Goal: Task Accomplishment & Management: Complete application form

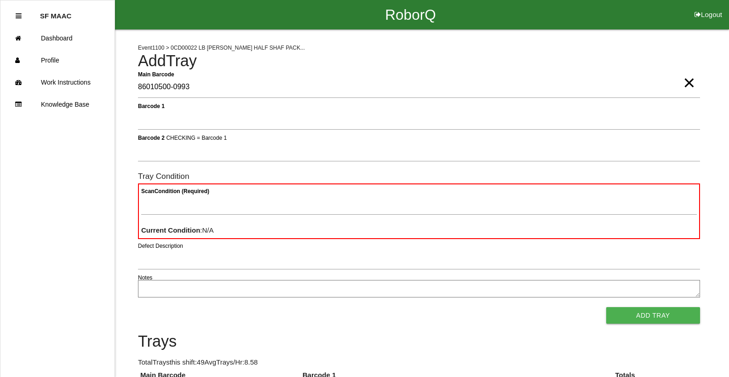
type Barcode "86010500-0993"
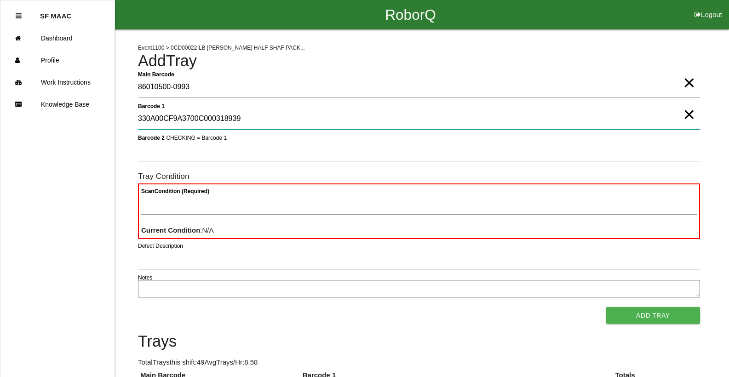
type 1 "330A00CF9A3700C000318939"
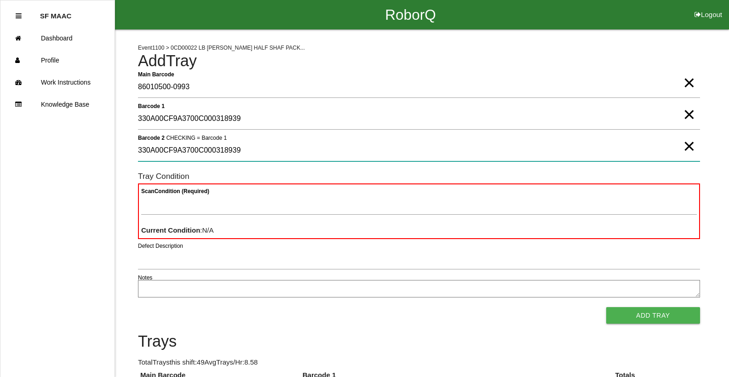
type 2 "330A00CF9A3700C000318939"
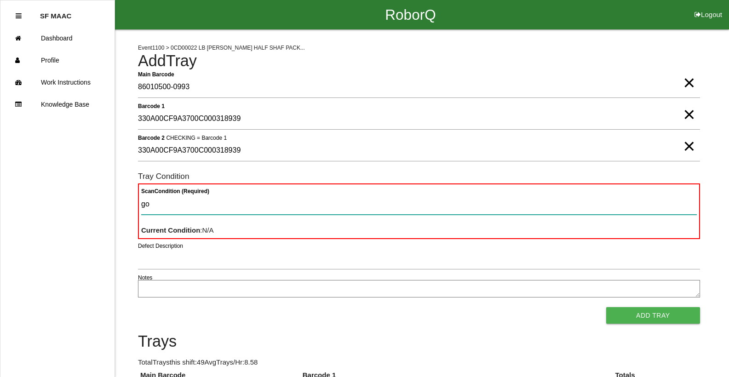
type Condition "goo"
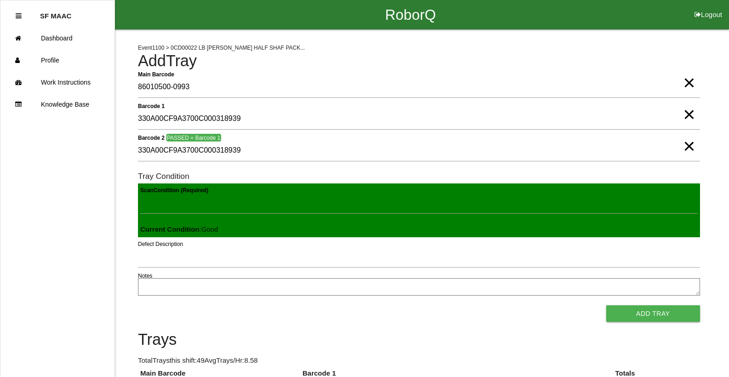
click at [606, 305] on button "Add Tray" at bounding box center [653, 313] width 94 height 17
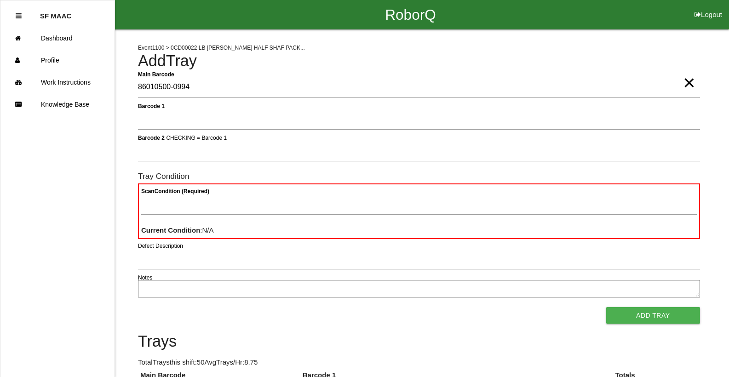
type Barcode "86010500-0994"
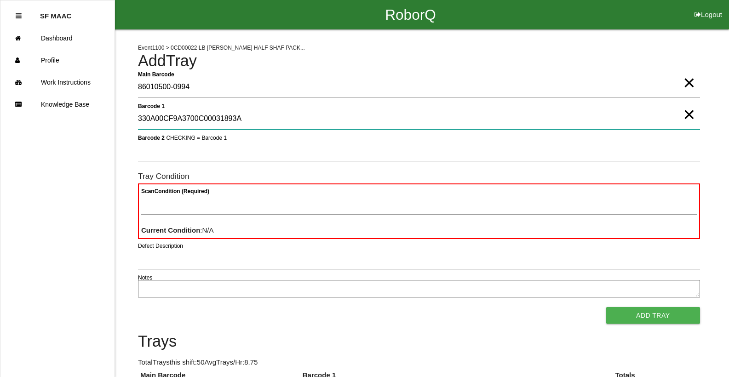
type 1 "330A00CF9A3700C00031893A"
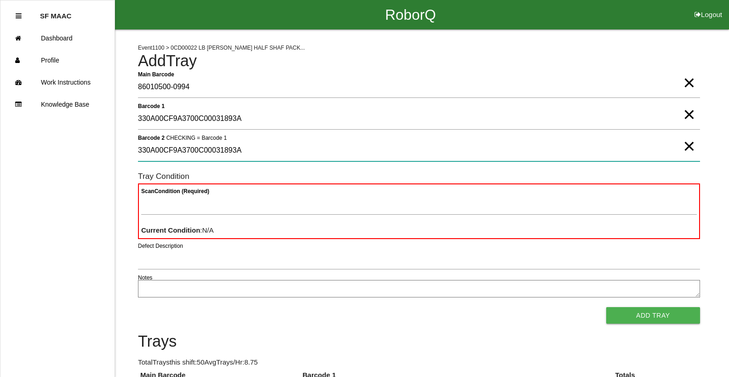
type 2 "330A00CF9A3700C00031893A"
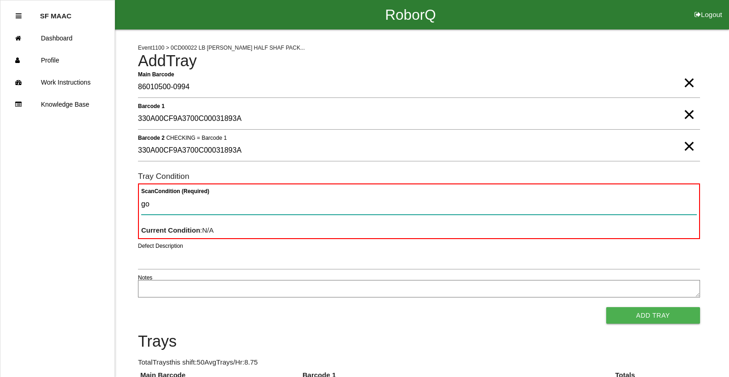
type Condition "goo"
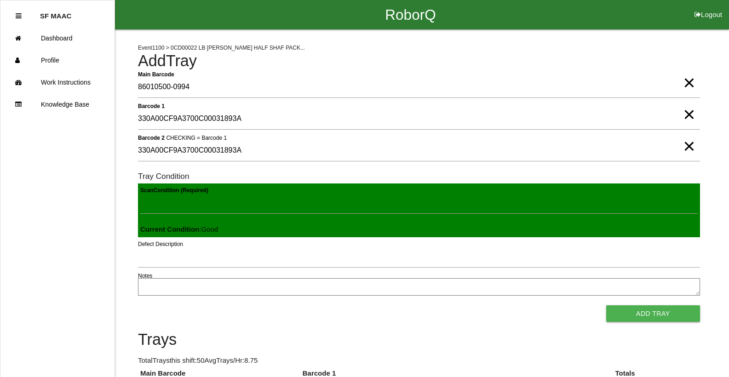
click at [606, 305] on button "Add Tray" at bounding box center [653, 313] width 94 height 17
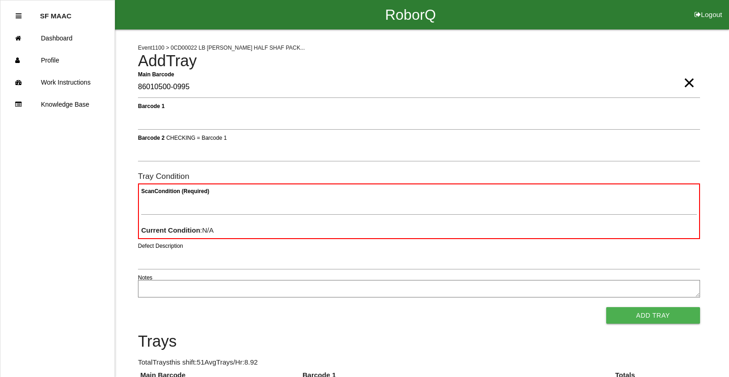
type Barcode "86010500-0995"
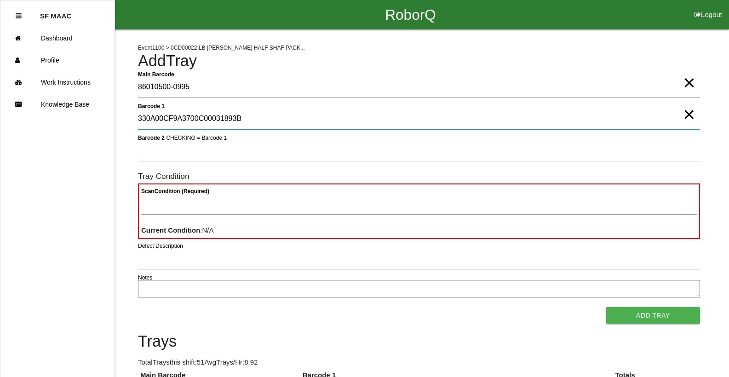
type 1 "330A00CF9A3700C00031893B"
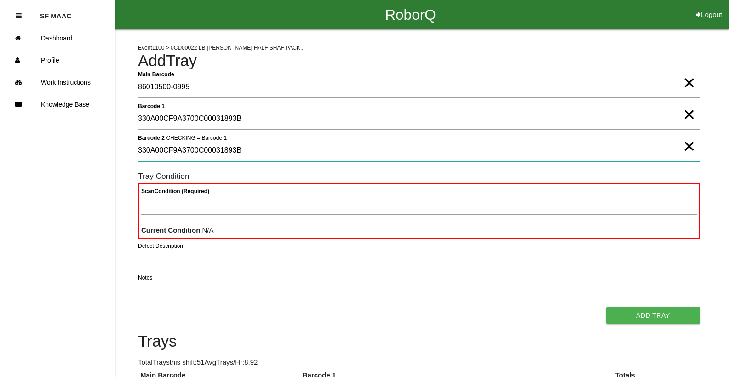
type 2 "330A00CF9A3700C00031893B"
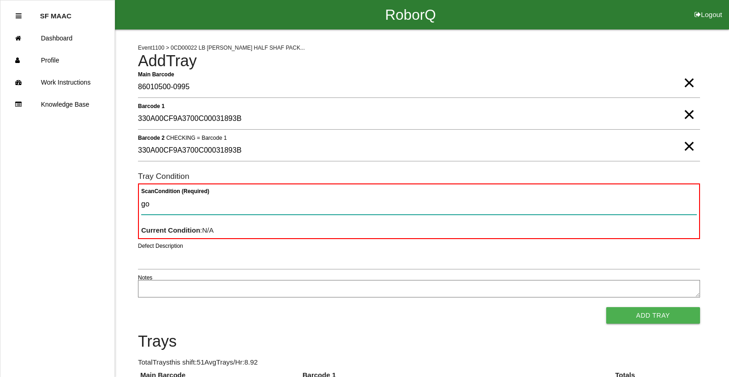
type Condition "goo"
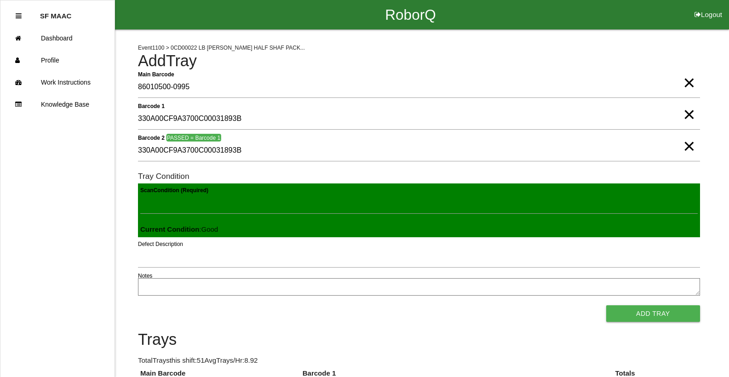
click button "Add Tray" at bounding box center [653, 313] width 94 height 17
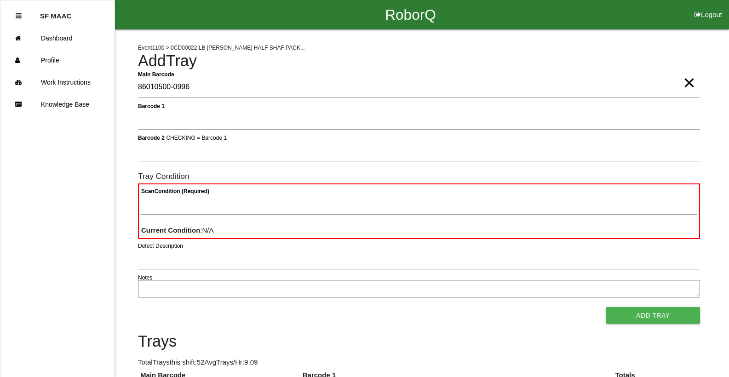
type Barcode "86010500-0996"
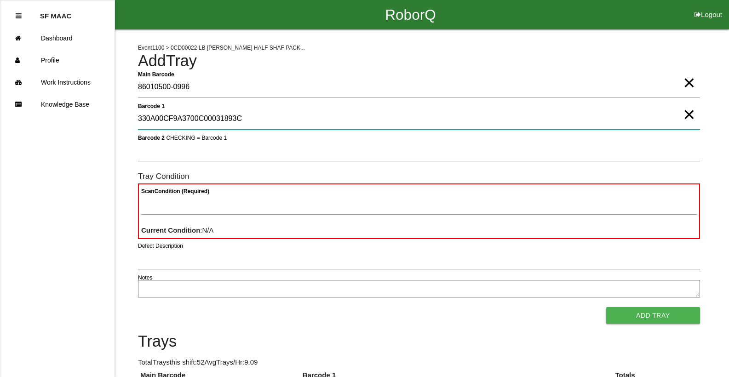
type 1 "330A00CF9A3700C00031893C"
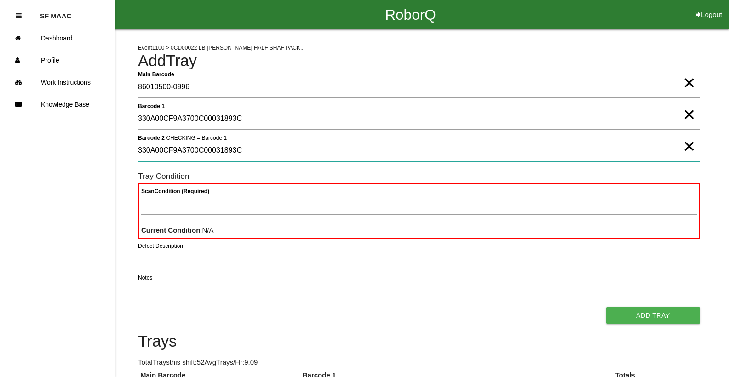
type 2 "330A00CF9A3700C00031893C"
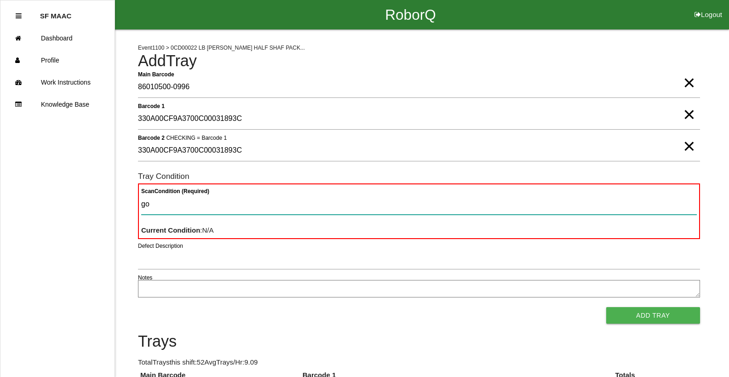
type Condition "goo"
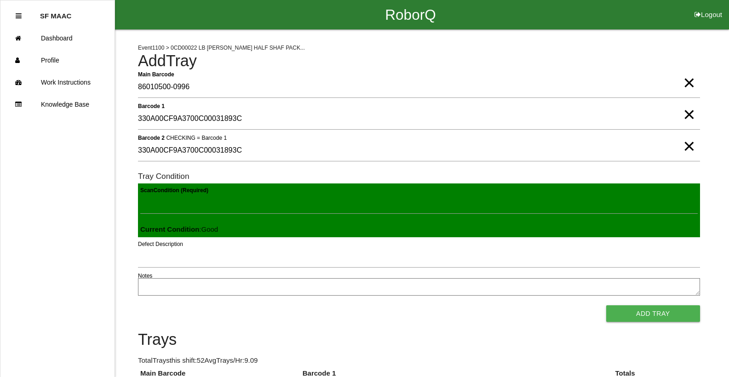
click at [606, 305] on button "Add Tray" at bounding box center [653, 313] width 94 height 17
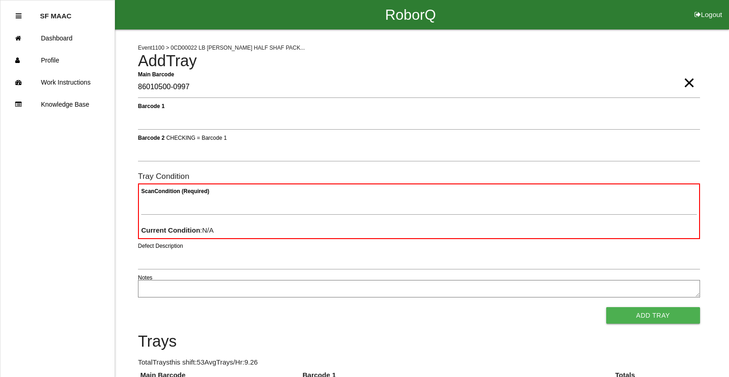
type Barcode "86010500-0997"
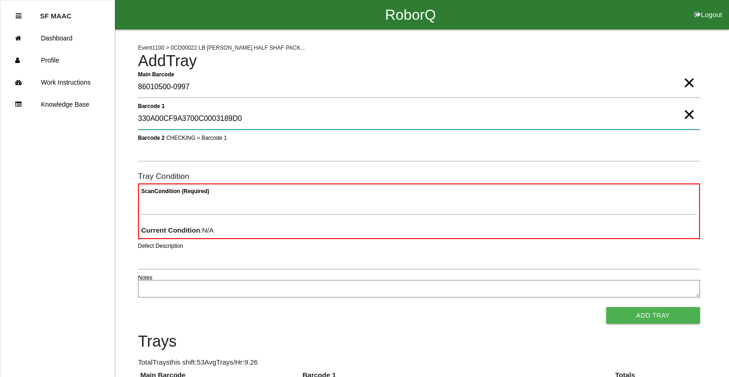
type 1 "330A00CF9A3700C0003189D0"
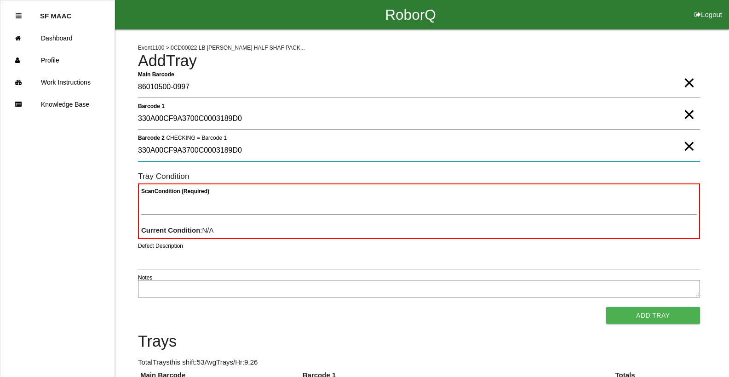
type 2 "330A00CF9A3700C0003189D0"
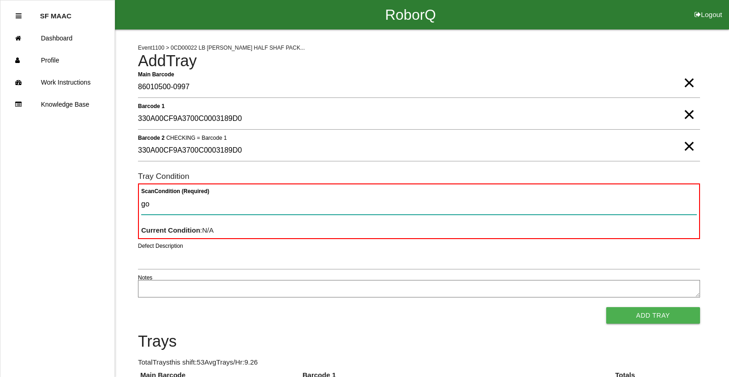
type Condition "goo"
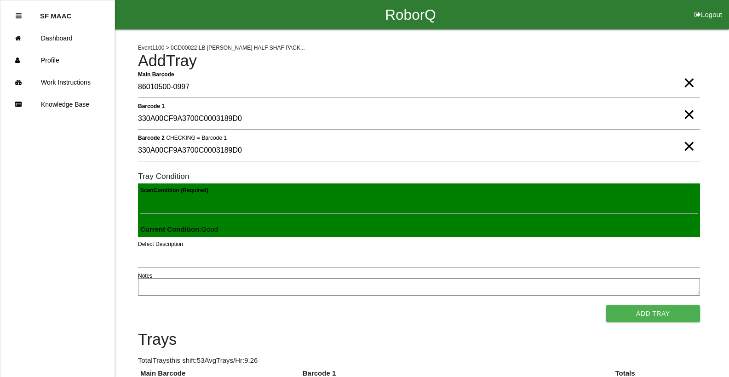
click at [606, 305] on button "Add Tray" at bounding box center [653, 313] width 94 height 17
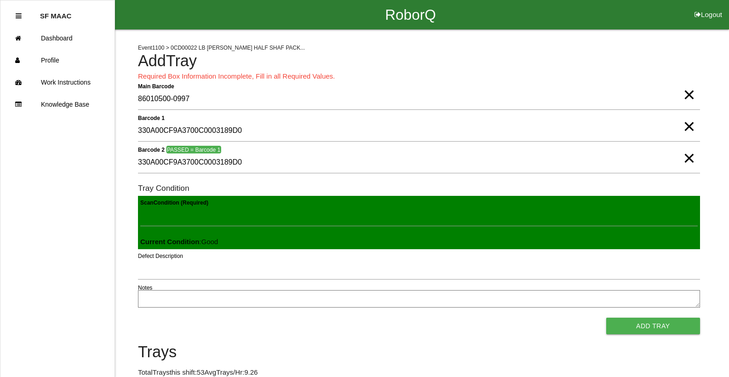
click at [688, 155] on span "×" at bounding box center [689, 149] width 12 height 18
click at [692, 126] on span "×" at bounding box center [689, 117] width 12 height 18
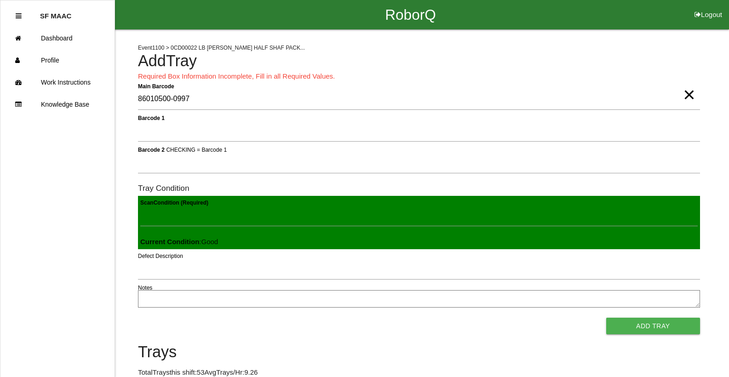
click at [691, 95] on span "×" at bounding box center [689, 85] width 12 height 18
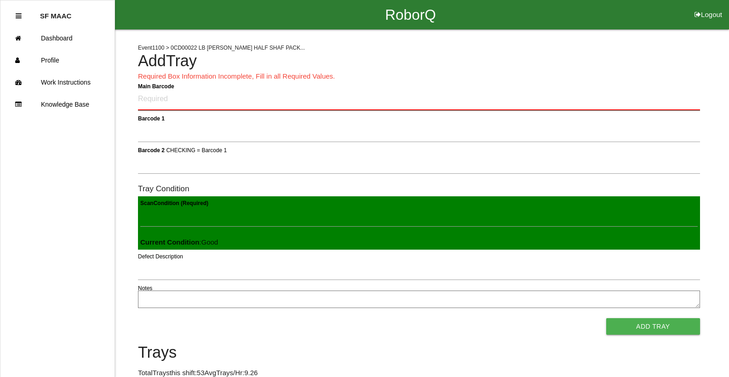
click at [615, 99] on Barcode "Main Barcode" at bounding box center [419, 100] width 562 height 22
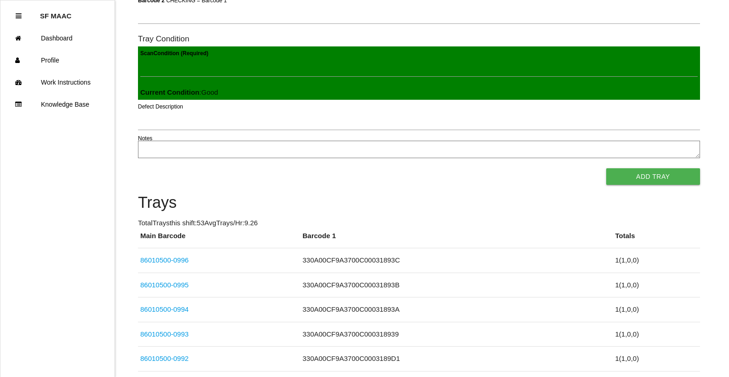
scroll to position [94, 0]
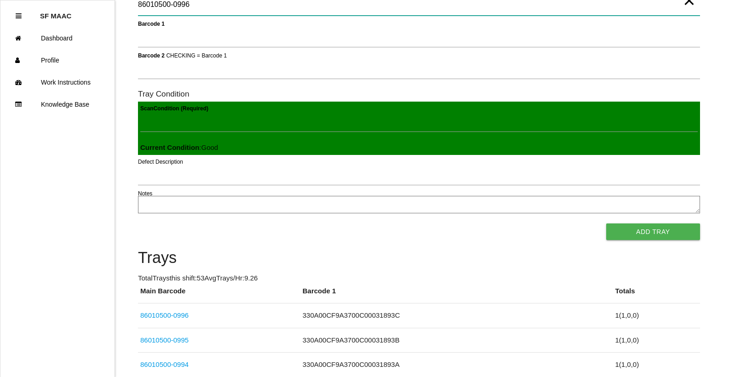
type Barcode "86010500-0996"
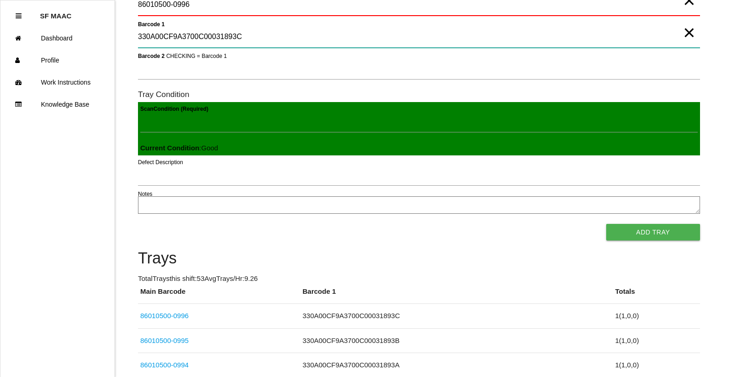
type 1 "330A00CF9A3700C00031893C"
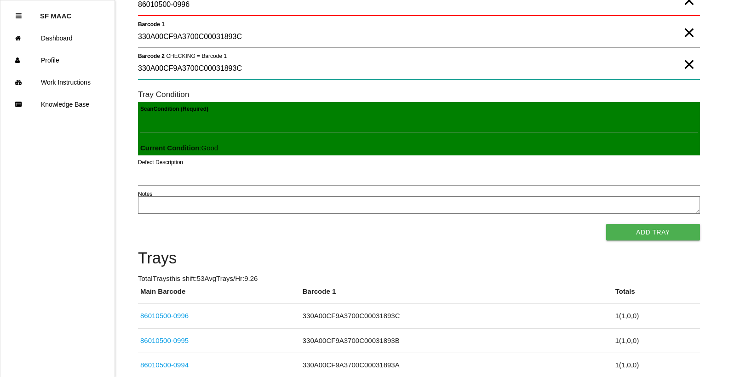
type 2 "330A00CF9A3700C00031893C"
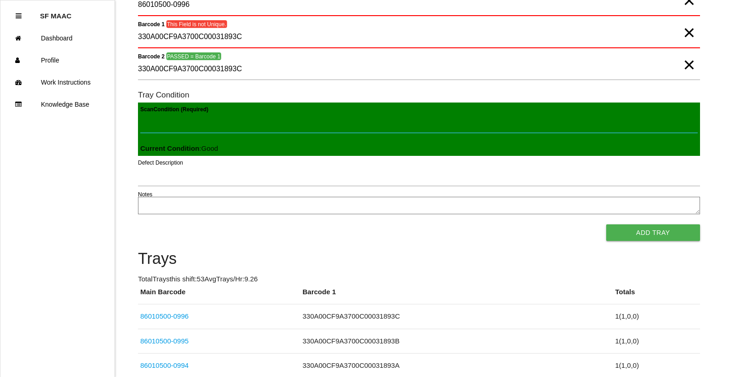
scroll to position [0, 0]
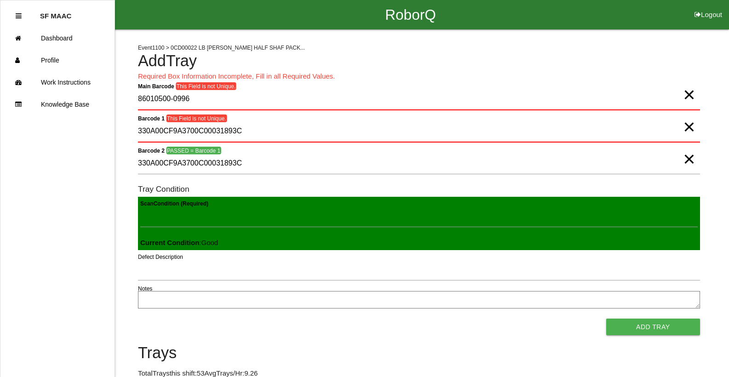
click at [690, 95] on span "×" at bounding box center [689, 85] width 12 height 18
click at [683, 127] on span "×" at bounding box center [689, 117] width 12 height 18
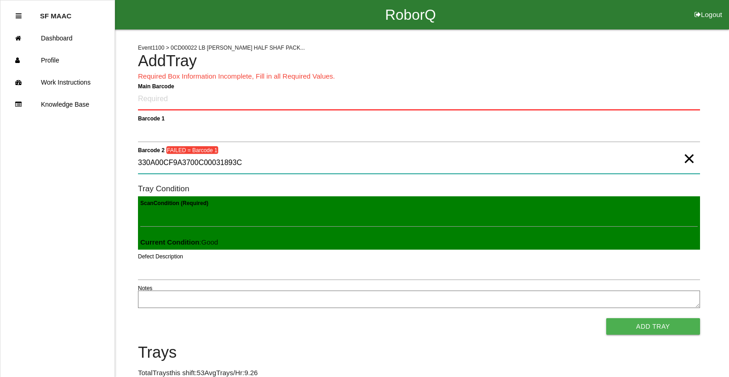
click at [695, 164] on 2 "330A00CF9A3700C00031893C" at bounding box center [419, 163] width 562 height 21
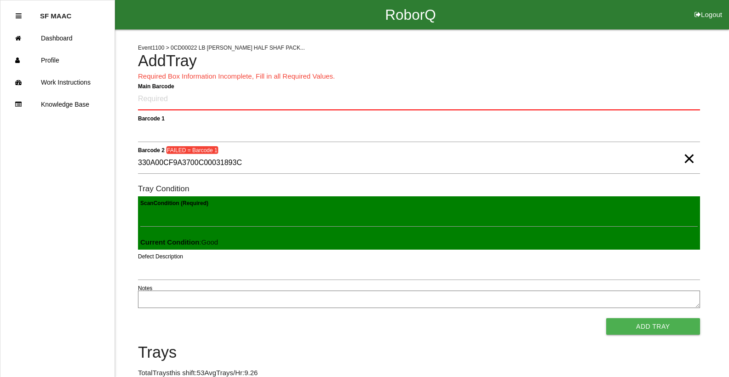
click at [683, 159] on span "×" at bounding box center [689, 149] width 12 height 18
drag, startPoint x: 219, startPoint y: 100, endPoint x: 238, endPoint y: 105, distance: 19.5
click at [222, 100] on Barcode "Main Barcode" at bounding box center [419, 100] width 562 height 22
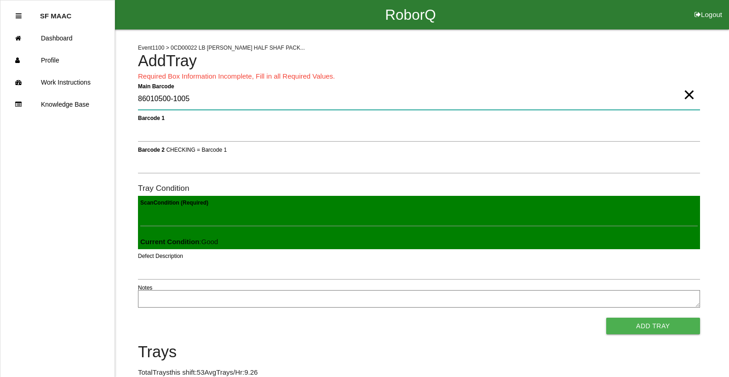
type Barcode "86010500-1005"
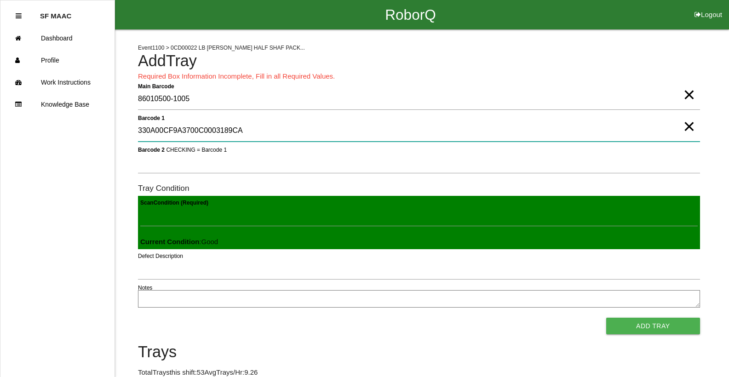
type 1 "330A00CF9A3700C0003189CA"
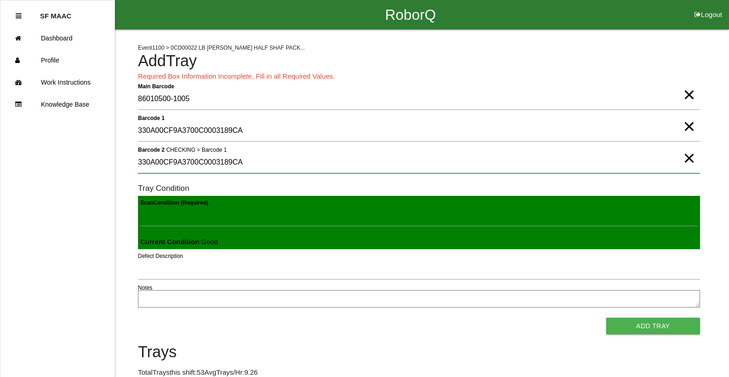
type 2 "330A00CF9A3700C0003189CA"
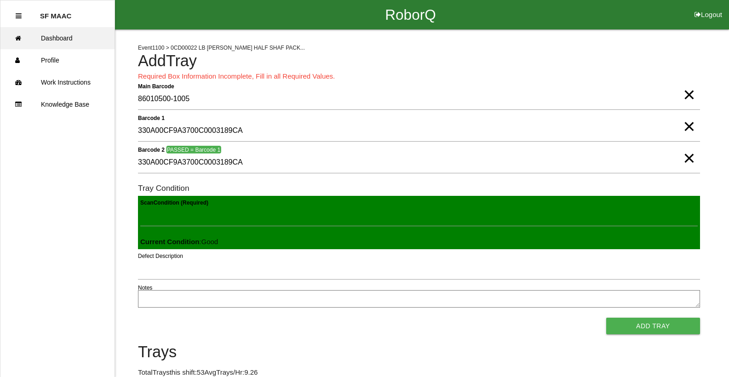
click at [66, 36] on link "Dashboard" at bounding box center [57, 38] width 114 height 22
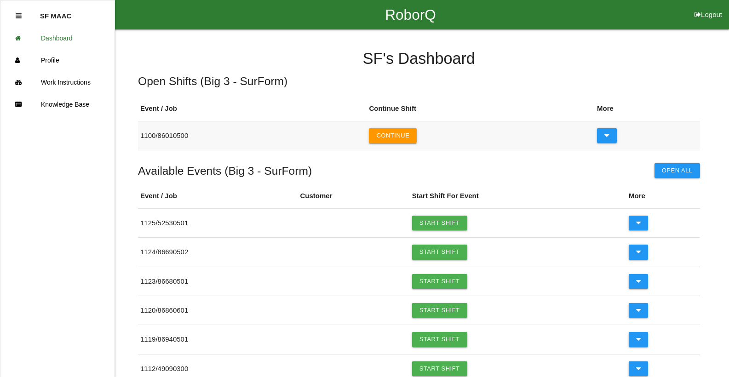
click at [397, 131] on button "Continue" at bounding box center [393, 135] width 48 height 15
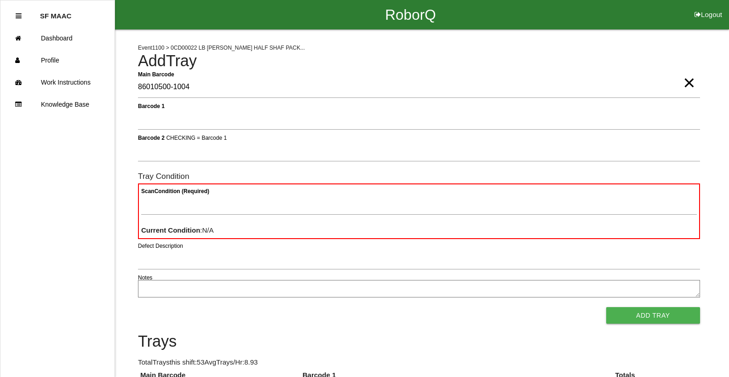
type Barcode "86010500-1004"
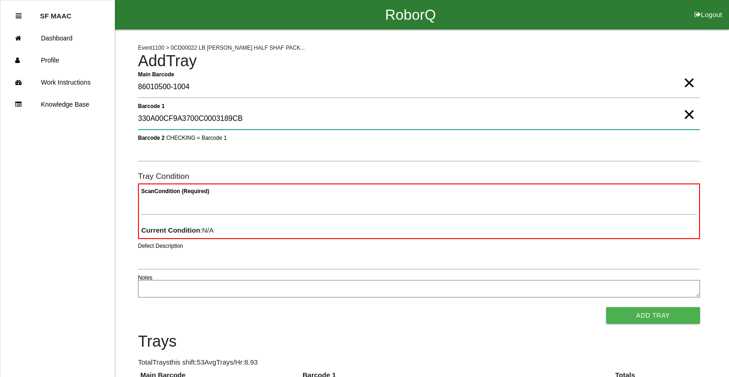
type 1 "330A00CF9A3700C0003189CB"
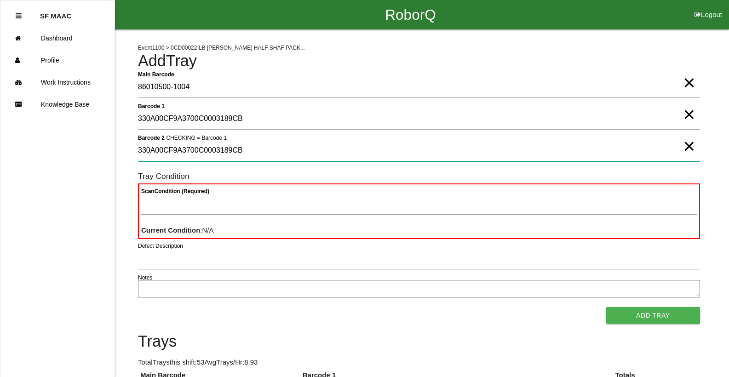
type 2 "330A00CF9A3700C0003189CB"
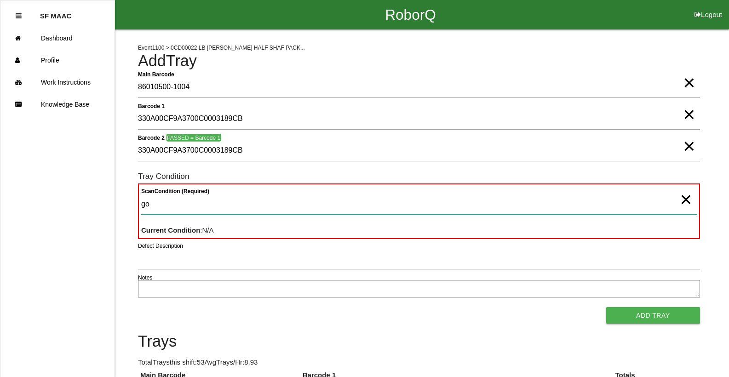
type Condition "goo"
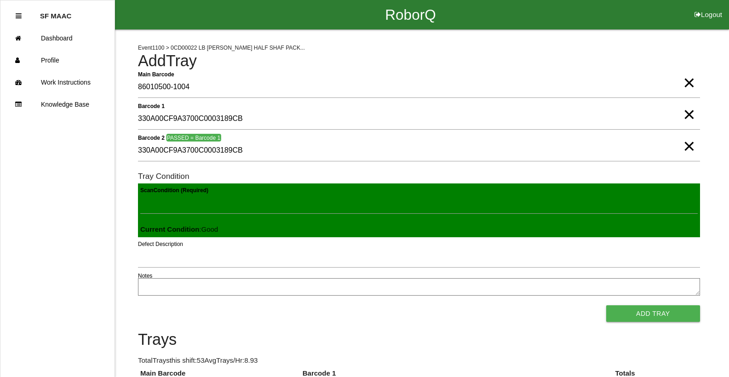
click at [606, 305] on button "Add Tray" at bounding box center [653, 313] width 94 height 17
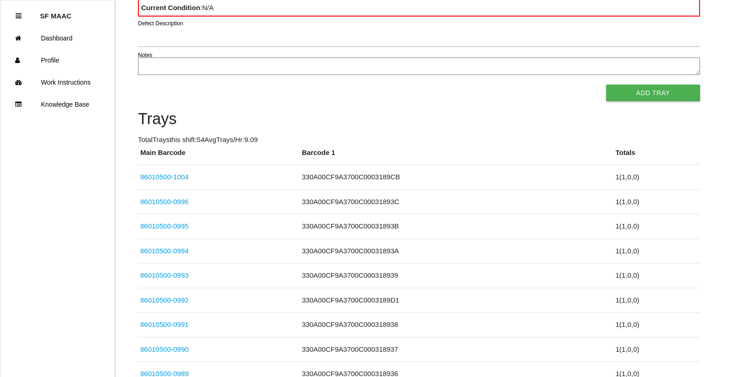
scroll to position [82, 0]
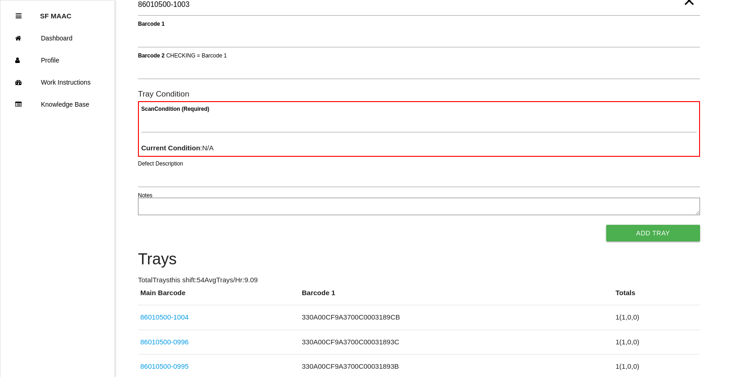
type Barcode "86010500-1003"
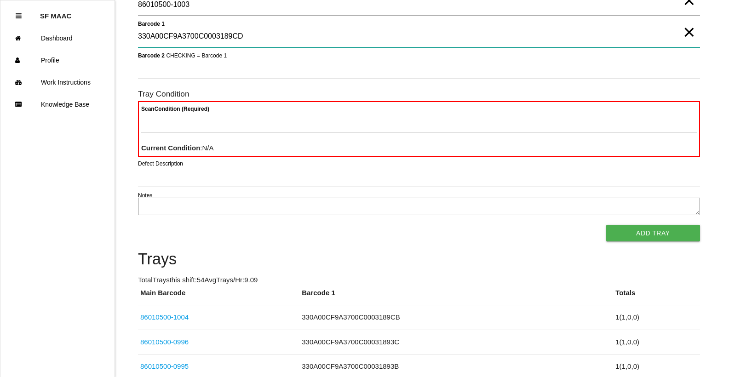
type 1 "330A00CF9A3700C0003189CD"
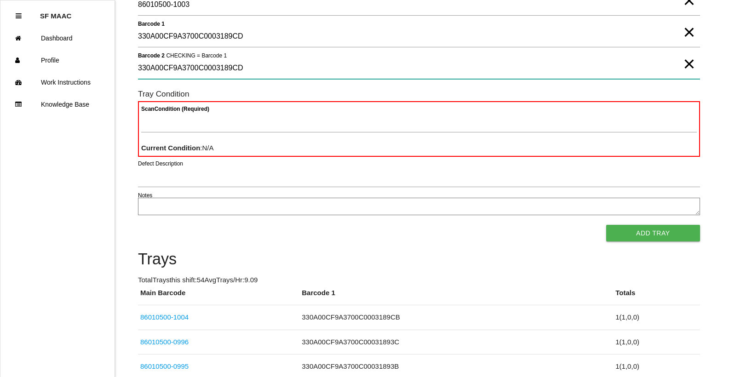
type 2 "330A00CF9A3700C0003189CD"
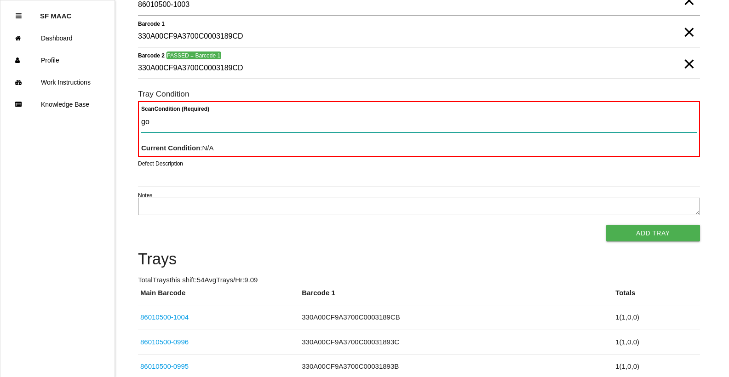
type Condition "goo"
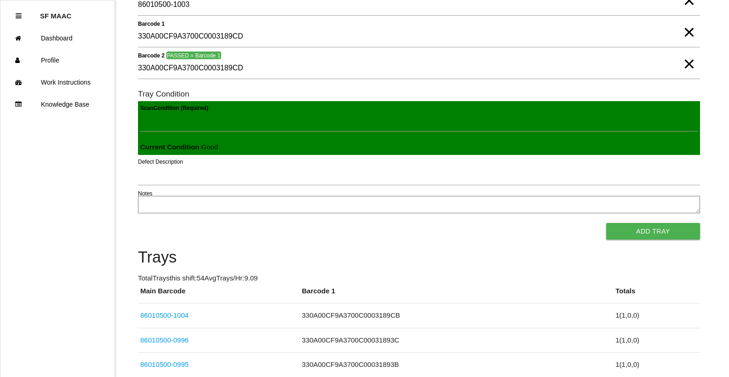
click at [606, 223] on button "Add Tray" at bounding box center [653, 231] width 94 height 17
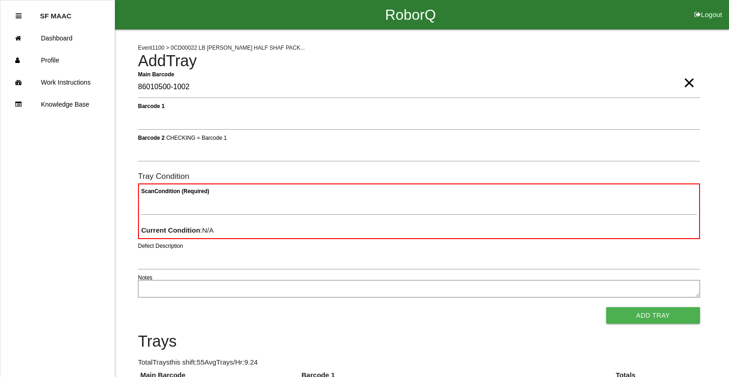
type Barcode "86010500-1002"
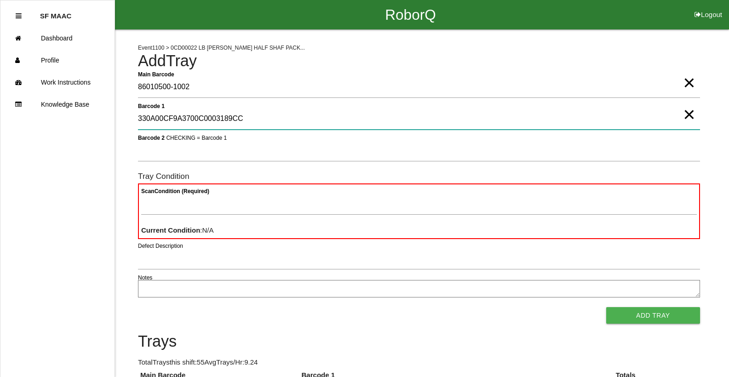
type 1 "330A00CF9A3700C0003189CC"
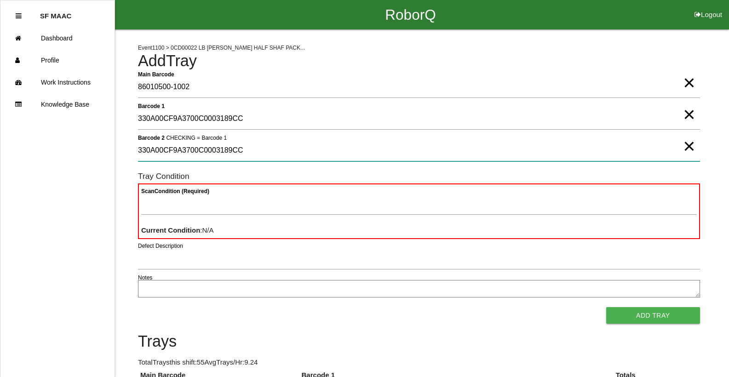
type 2 "330A00CF9A3700C0003189CC"
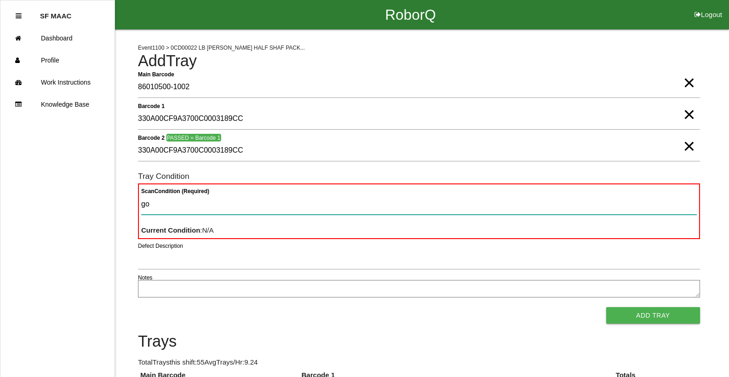
type Condition "goo"
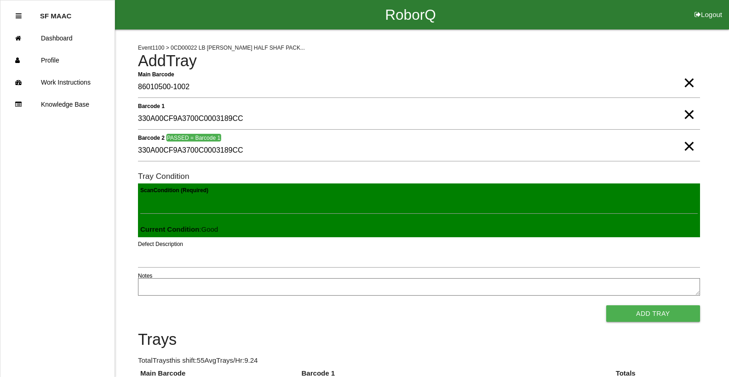
click button "Add Tray" at bounding box center [653, 313] width 94 height 17
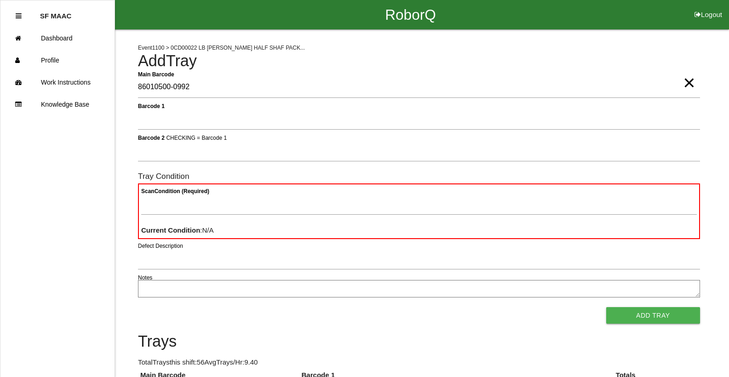
type Barcode "86010500-0992"
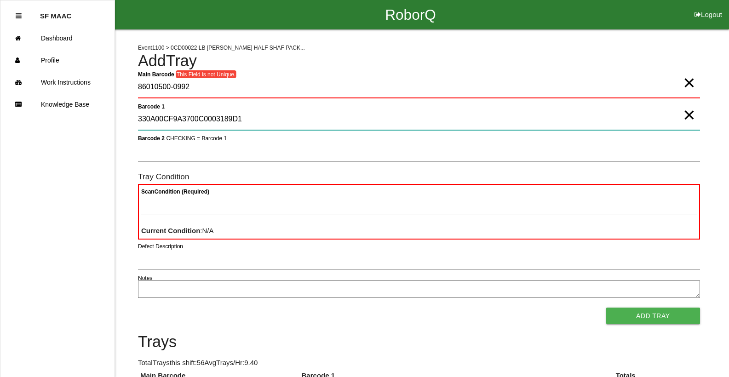
type 1 "330A00CF9A3700C0003189D1"
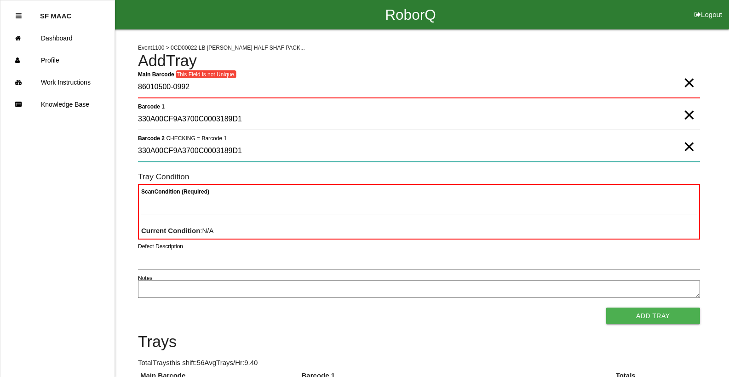
type 2 "330A00CF9A3700C0003189D1"
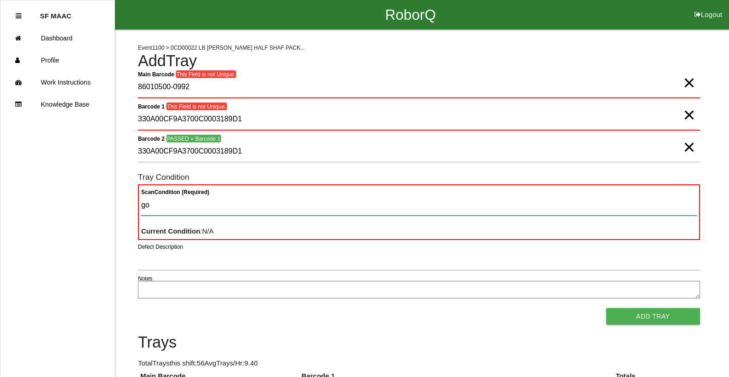
type Condition "goo"
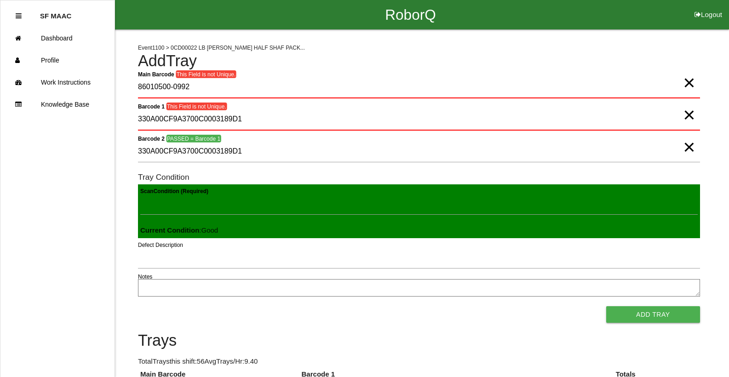
click at [606, 306] on button "Add Tray" at bounding box center [653, 314] width 94 height 17
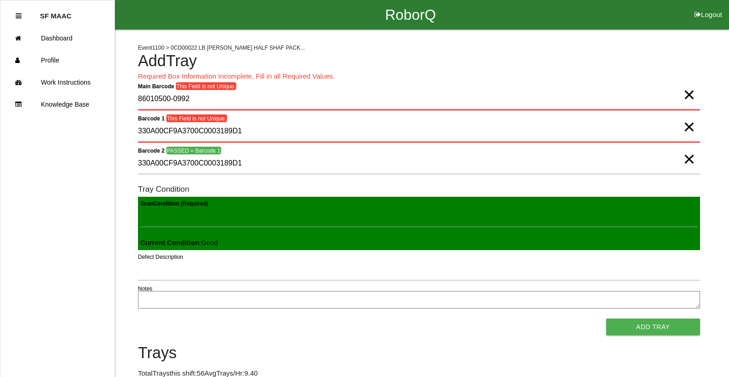
click at [688, 159] on span "×" at bounding box center [689, 150] width 12 height 18
click at [691, 127] on span "×" at bounding box center [689, 117] width 12 height 18
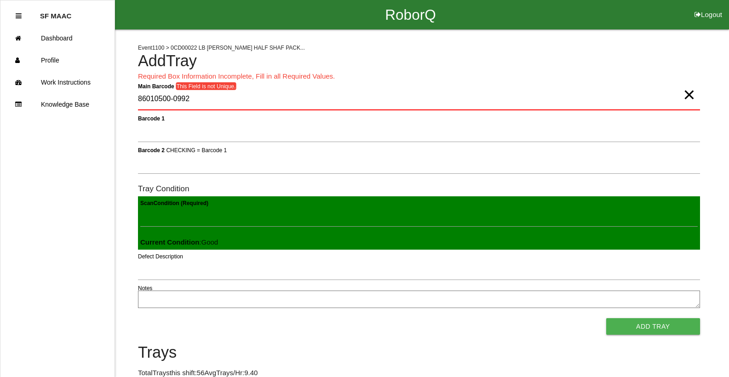
click at [693, 95] on span "×" at bounding box center [689, 85] width 12 height 18
click at [324, 102] on Barcode "Main Barcode" at bounding box center [419, 100] width 562 height 22
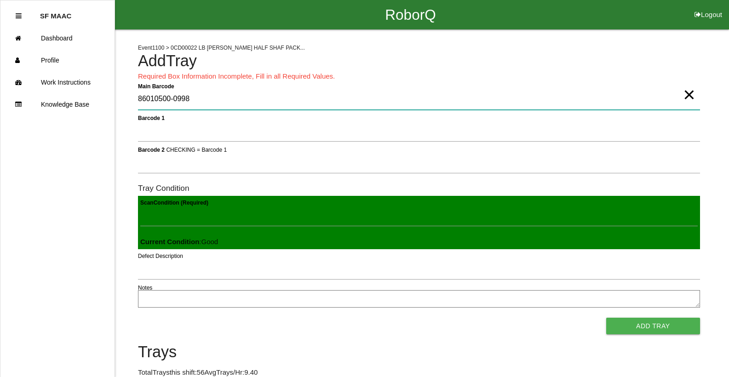
type Barcode "86010500-0998"
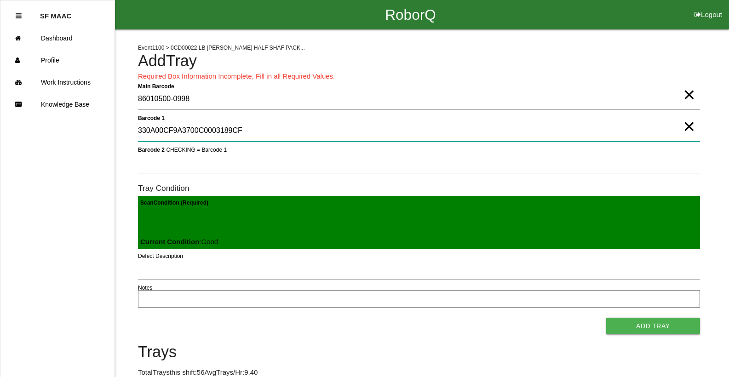
type 1 "330A00CF9A3700C0003189CF"
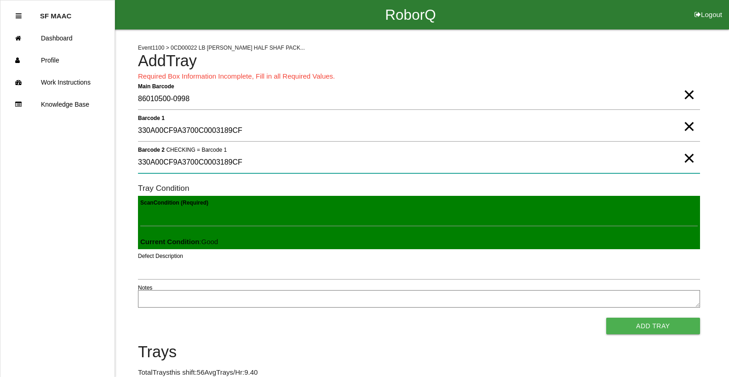
type 2 "330A00CF9A3700C0003189CF"
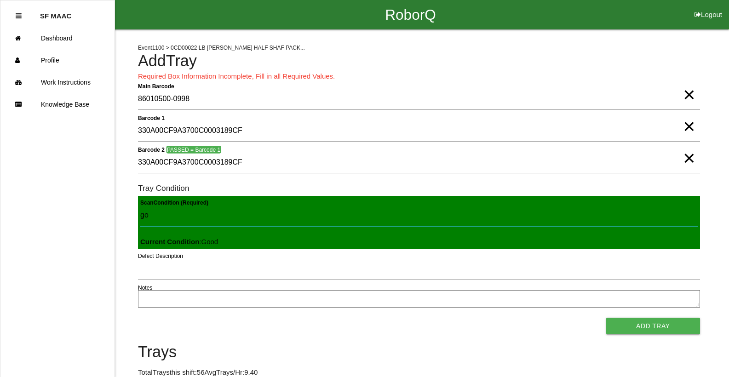
type Condition "goo"
click at [606, 318] on button "Add Tray" at bounding box center [653, 326] width 94 height 17
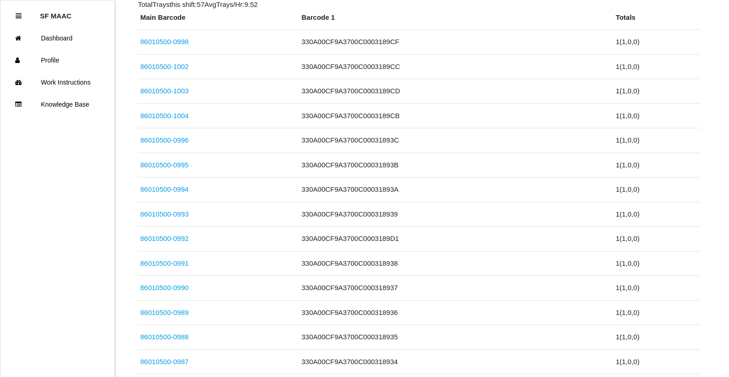
scroll to position [82, 0]
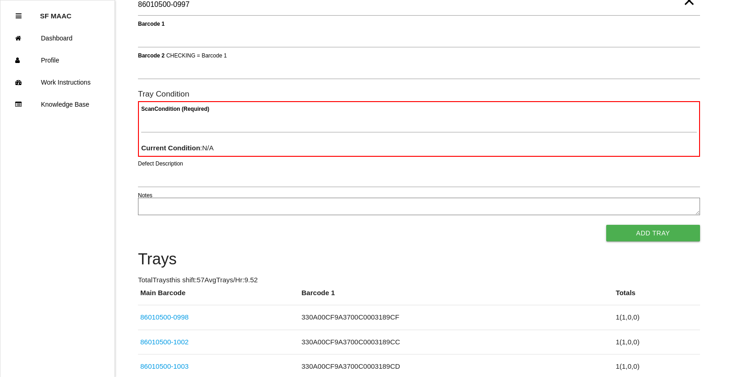
type Barcode "86010500-0997"
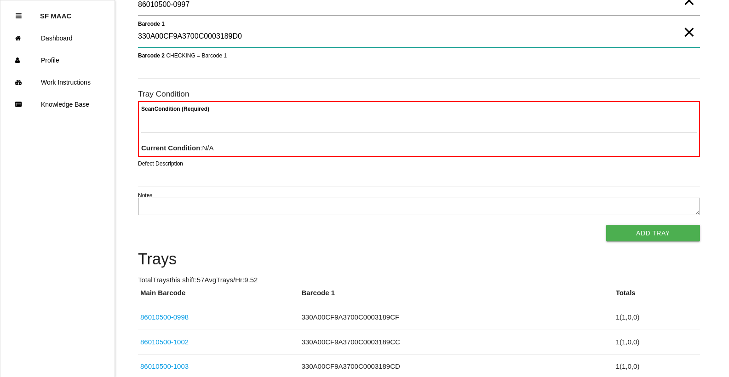
type 1 "330A00CF9A3700C0003189D0"
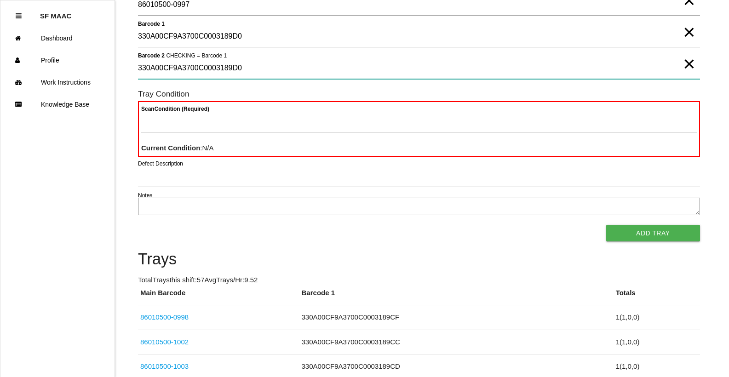
type 2 "330A00CF9A3700C0003189D0"
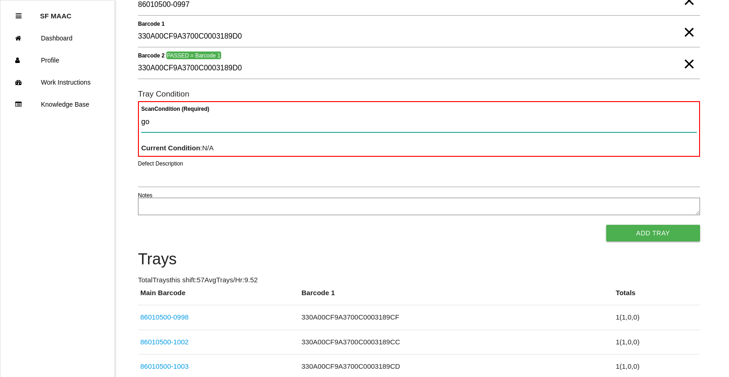
type Condition "goo"
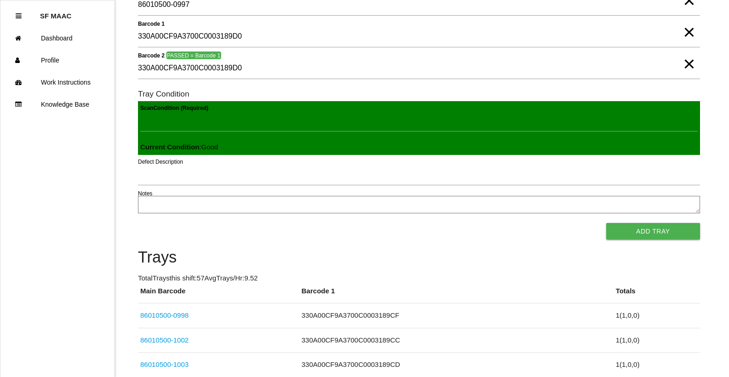
click at [606, 223] on button "Add Tray" at bounding box center [653, 231] width 94 height 17
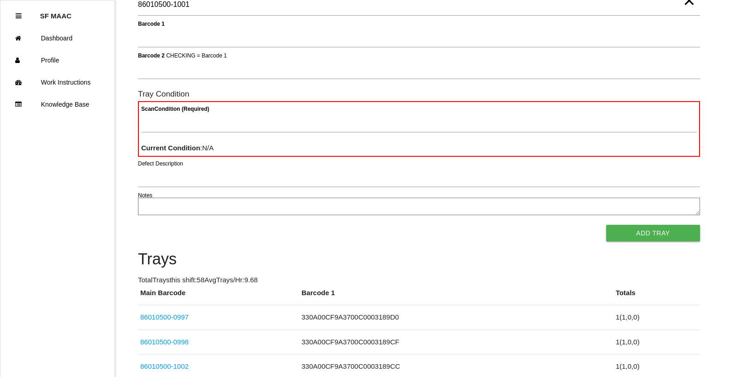
type Barcode "86010500-1001"
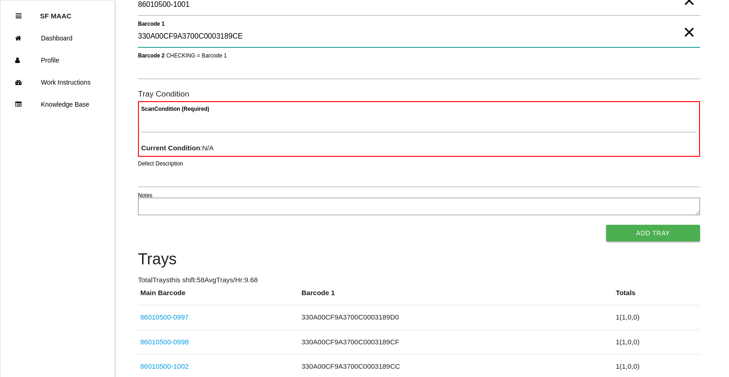
type 1 "330A00CF9A3700C0003189CE"
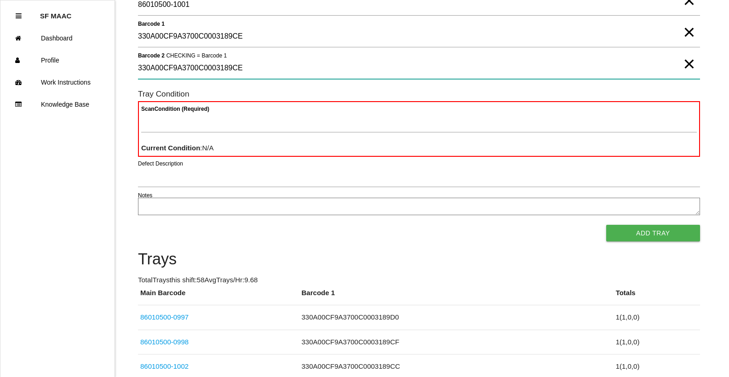
type 2 "330A00CF9A3700C0003189CE"
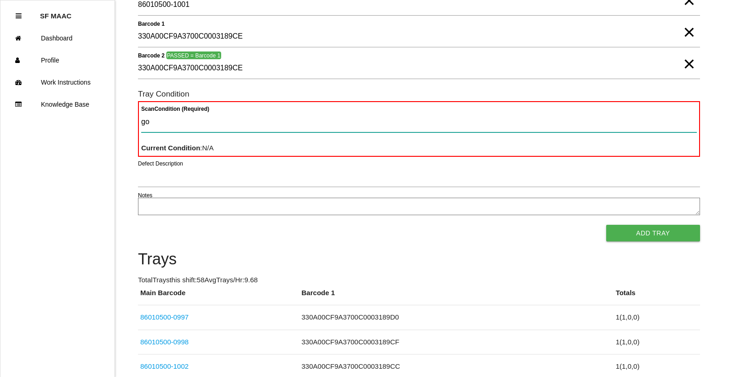
type Condition "goo"
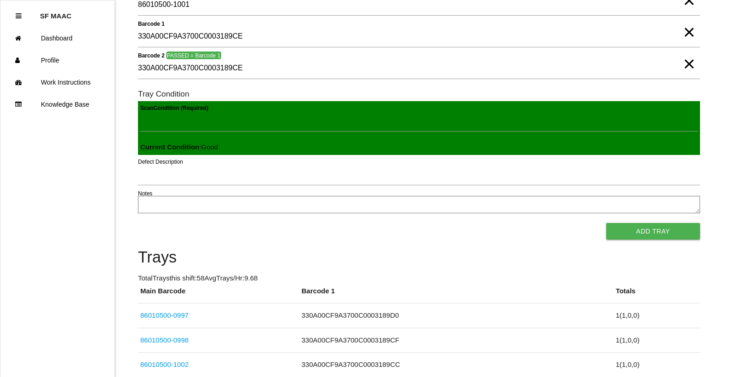
click at [606, 223] on button "Add Tray" at bounding box center [653, 231] width 94 height 17
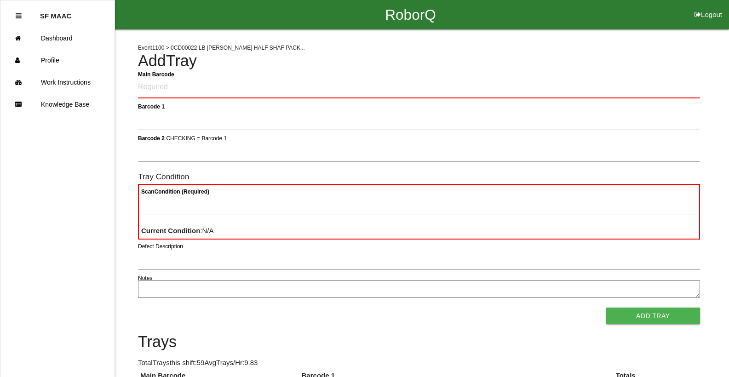
drag, startPoint x: 66, startPoint y: 218, endPoint x: 72, endPoint y: 250, distance: 32.8
click at [72, 250] on ul "SF MAAC Dashboard Profile Work Instructions Knowledge Base" at bounding box center [57, 188] width 115 height 377
click at [161, 86] on Barcode "Main Barcode" at bounding box center [419, 88] width 562 height 22
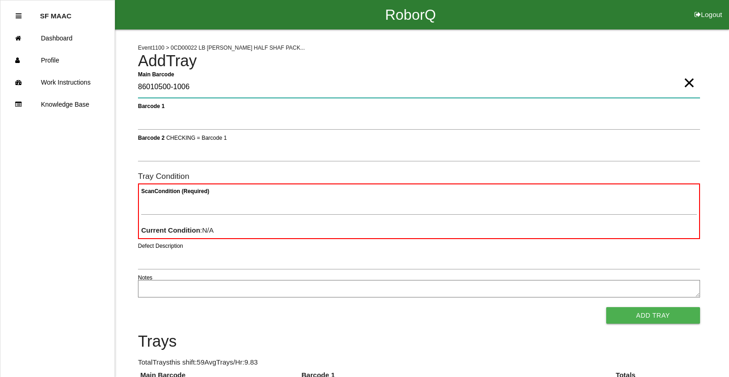
type Barcode "86010500-1006"
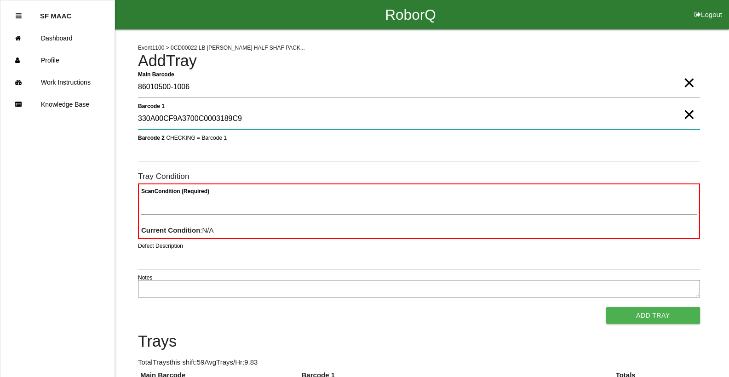
type 1 "330A00CF9A3700C0003189C9"
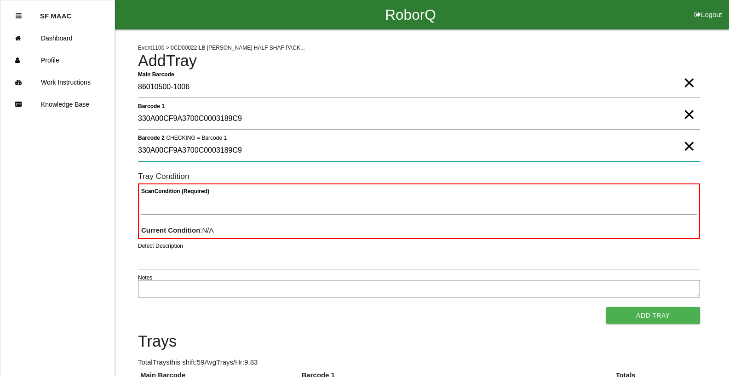
type 2 "330A00CF9A3700C0003189C9"
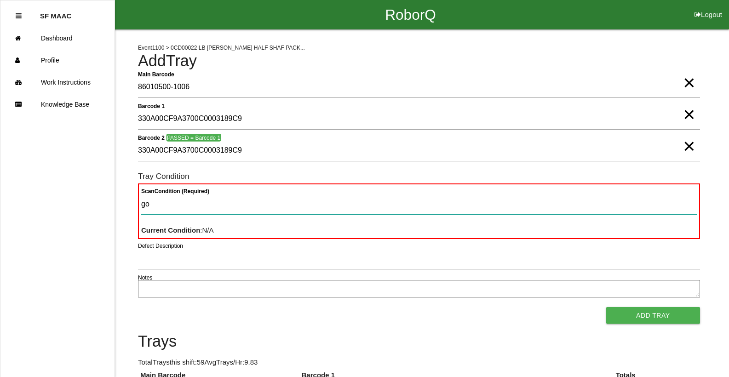
type Condition "goo"
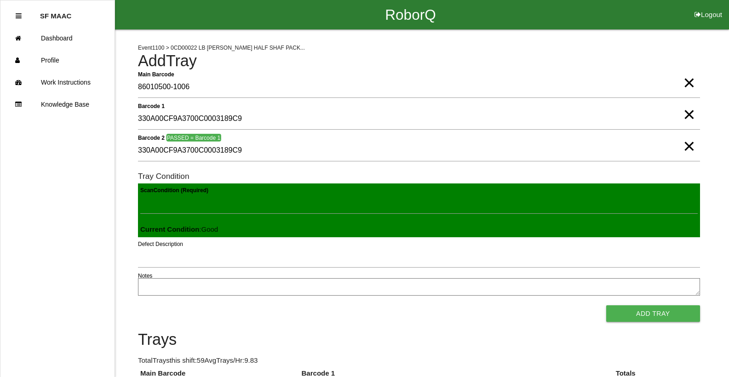
click at [606, 305] on button "Add Tray" at bounding box center [653, 313] width 94 height 17
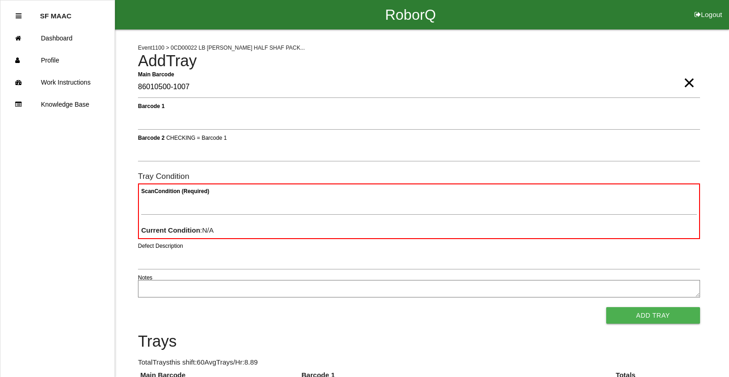
type Barcode "86010500-1007"
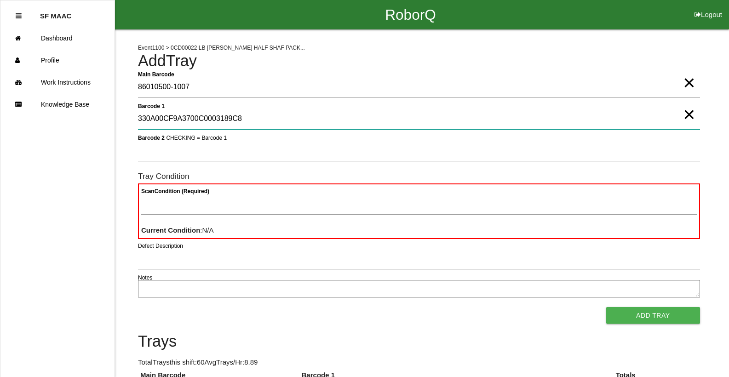
type 1 "330A00CF9A3700C0003189C8"
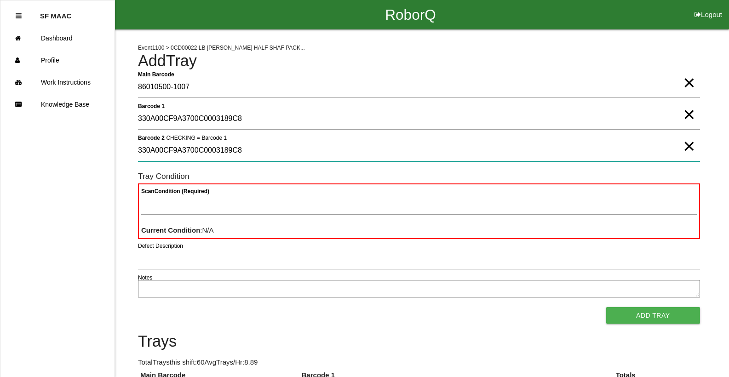
type 2 "330A00CF9A3700C0003189C8"
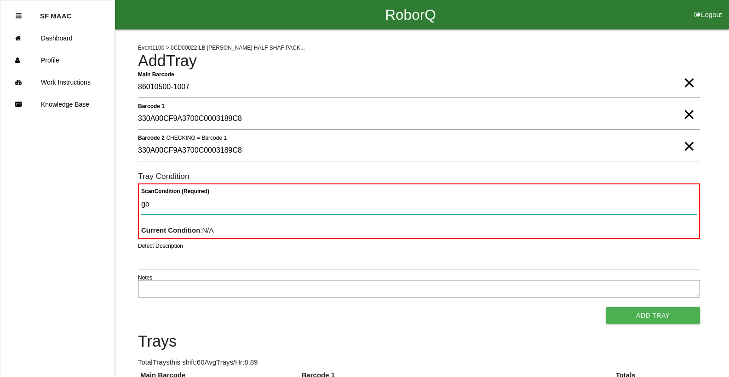
type Condition "goo"
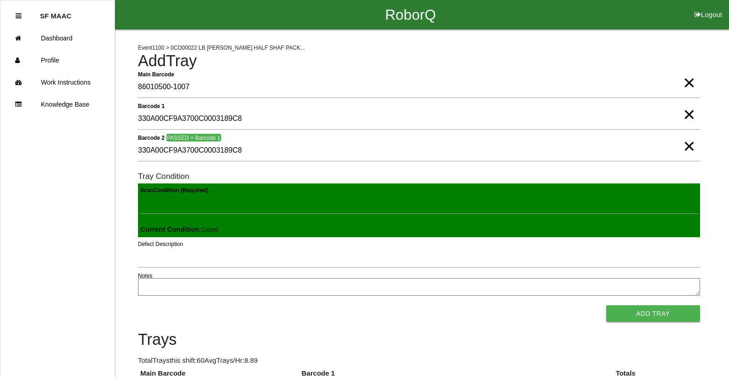
click at [606, 305] on button "Add Tray" at bounding box center [653, 313] width 94 height 17
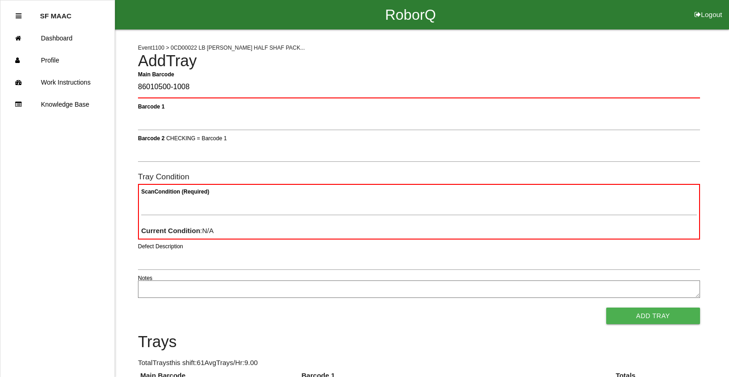
type Barcode "86010500-1008"
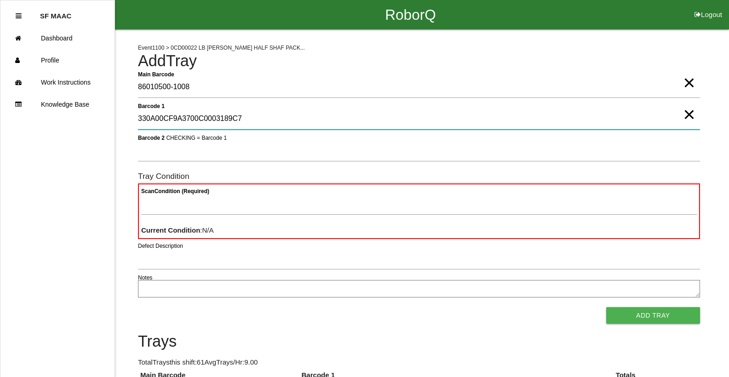
type 1 "330A00CF9A3700C0003189C7"
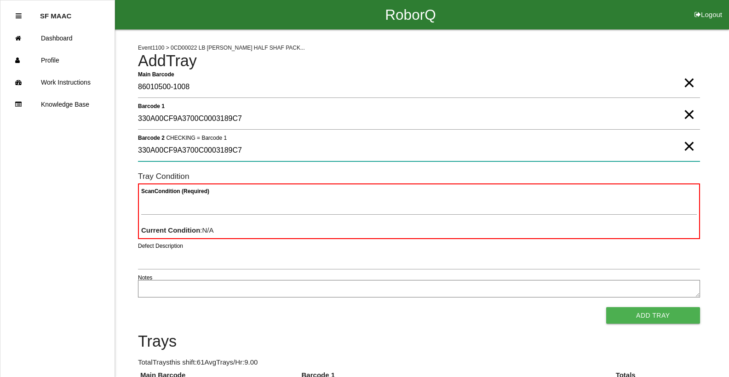
type 2 "330A00CF9A3700C0003189C7"
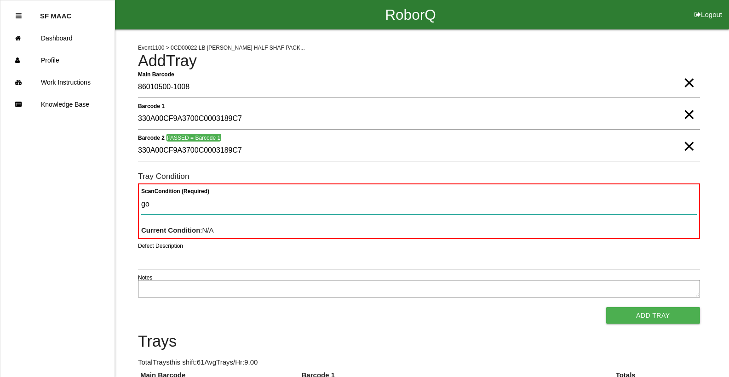
type Condition "goo"
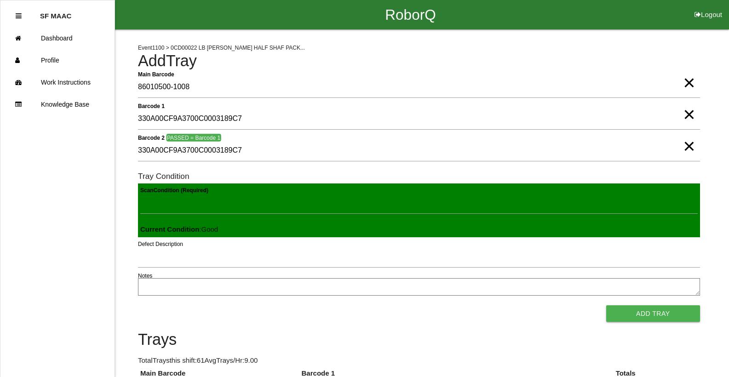
click at [606, 305] on button "Add Tray" at bounding box center [653, 313] width 94 height 17
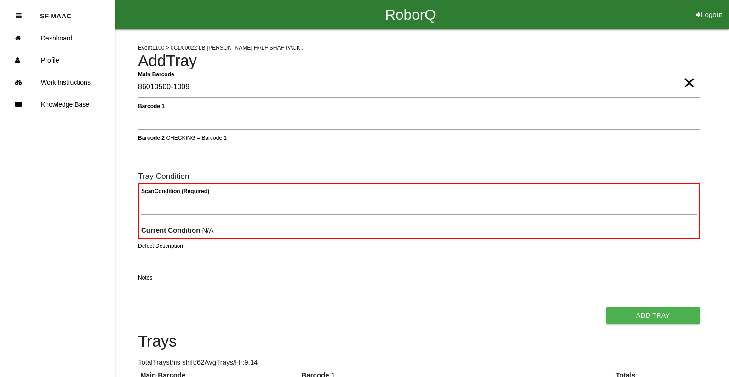
type Barcode "86010500-1009"
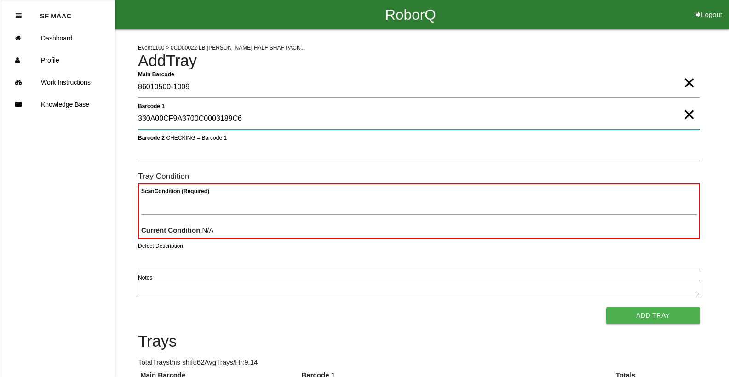
type 1 "330A00CF9A3700C0003189C6"
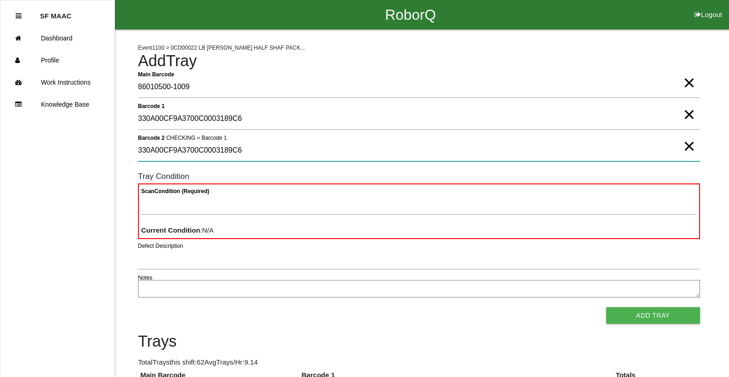
type 2 "330A00CF9A3700C0003189C6"
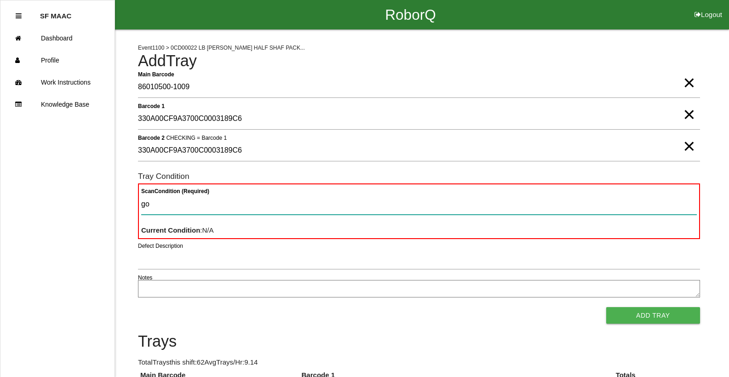
type Condition "goo"
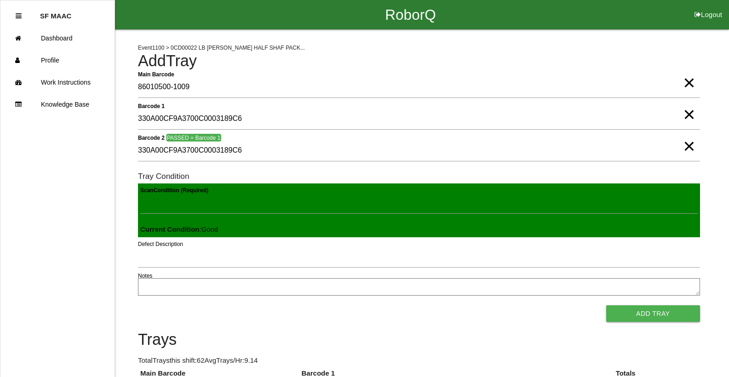
click at [606, 305] on button "Add Tray" at bounding box center [653, 313] width 94 height 17
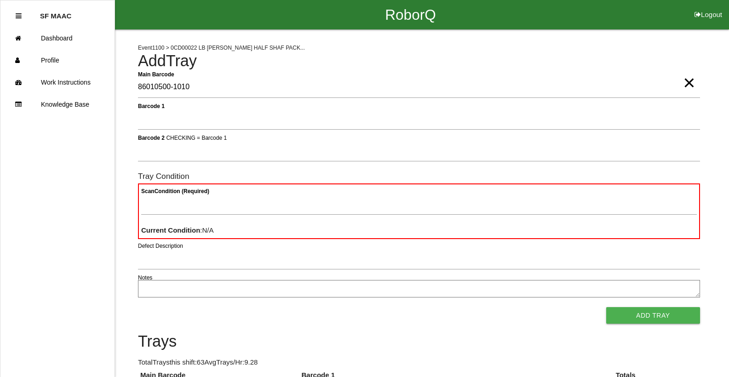
type Barcode "86010500-1010"
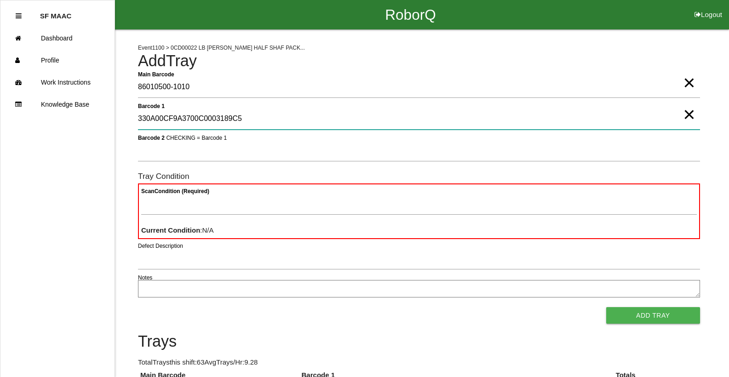
type 1 "330A00CF9A3700C0003189C5"
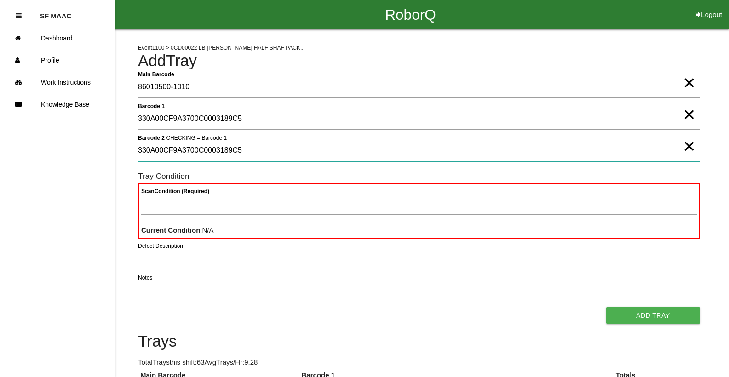
type 2 "330A00CF9A3700C0003189C5"
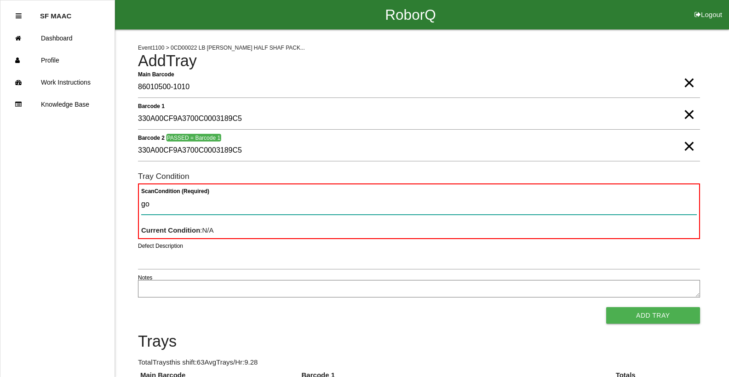
type Condition "goo"
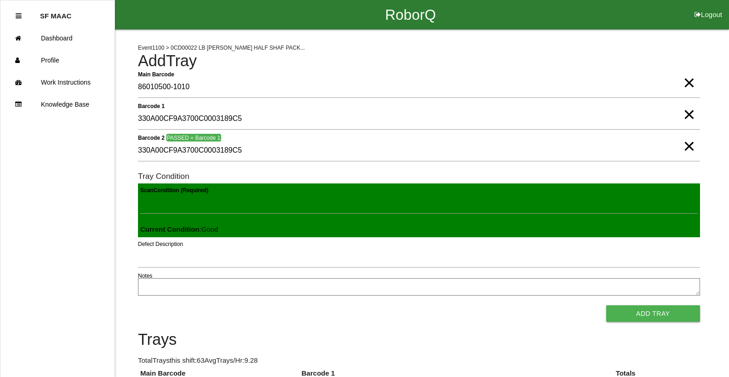
click at [606, 305] on button "Add Tray" at bounding box center [653, 313] width 94 height 17
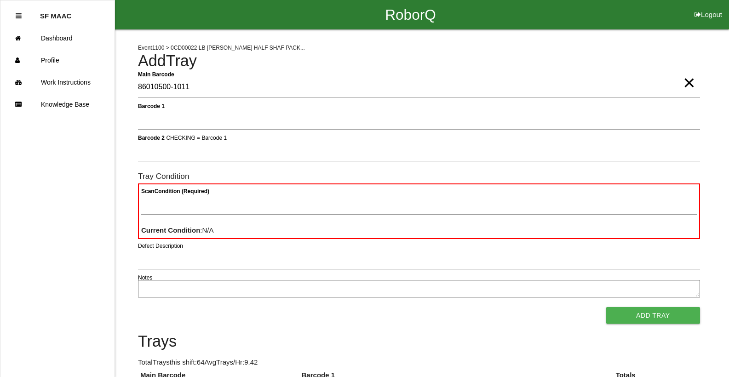
type Barcode "86010500-1011"
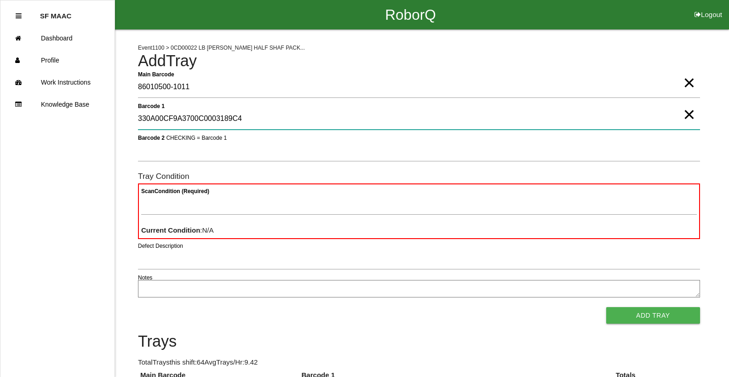
type 1 "330A00CF9A3700C0003189C4"
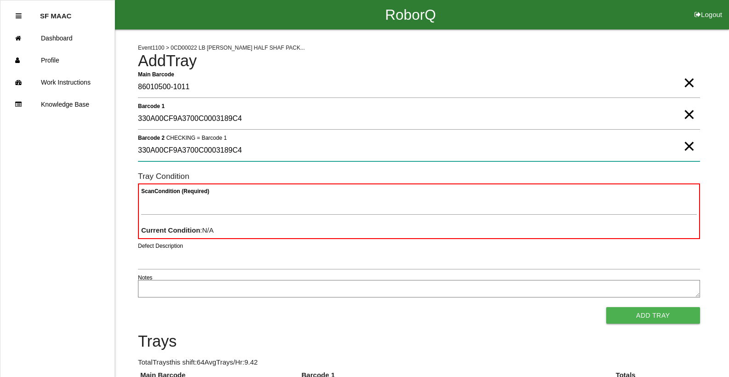
type 2 "330A00CF9A3700C0003189C4"
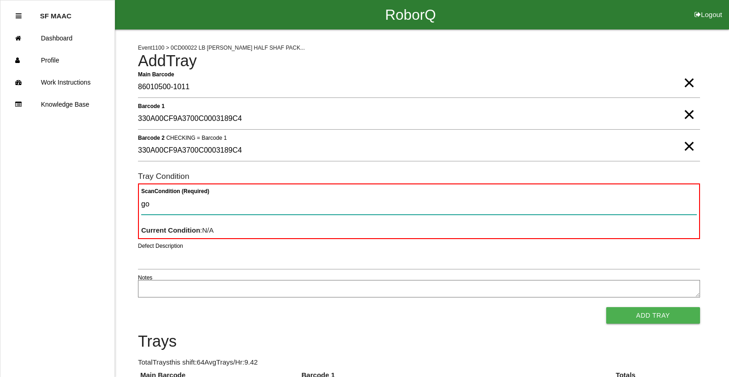
type Condition "goo"
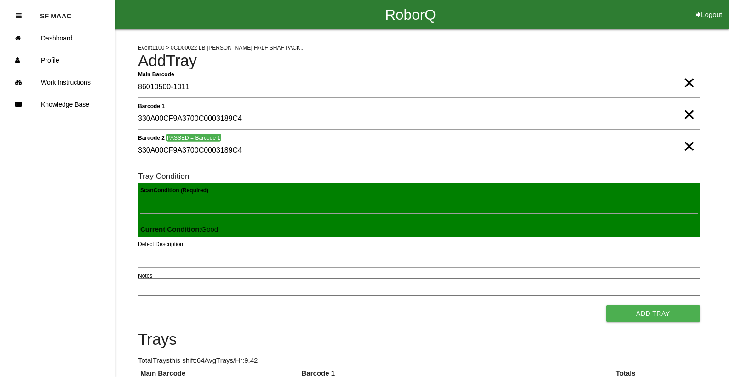
click at [606, 305] on button "Add Tray" at bounding box center [653, 313] width 94 height 17
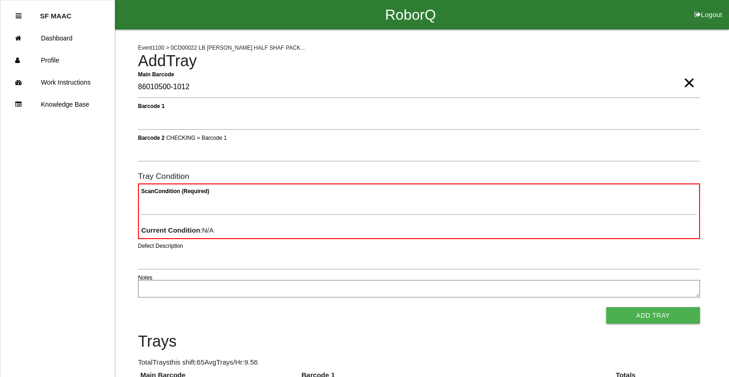
type Barcode "86010500-1012"
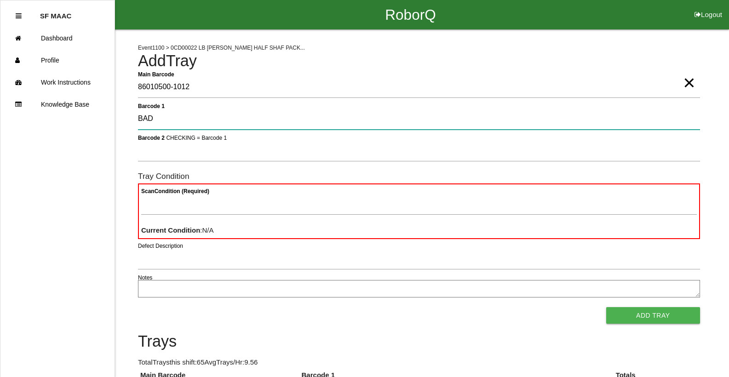
type 1 "BAD"
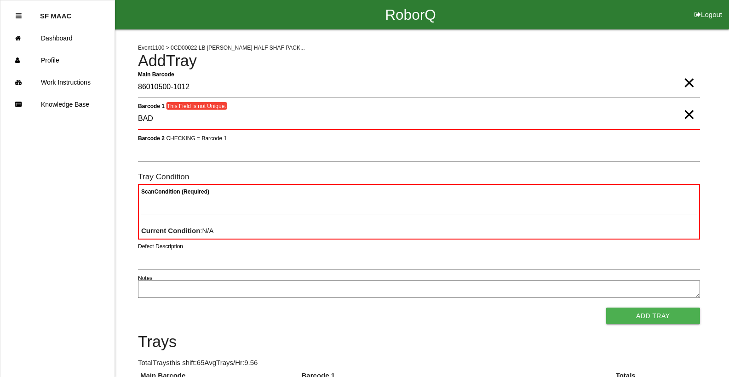
click at [686, 114] on span "×" at bounding box center [689, 105] width 12 height 18
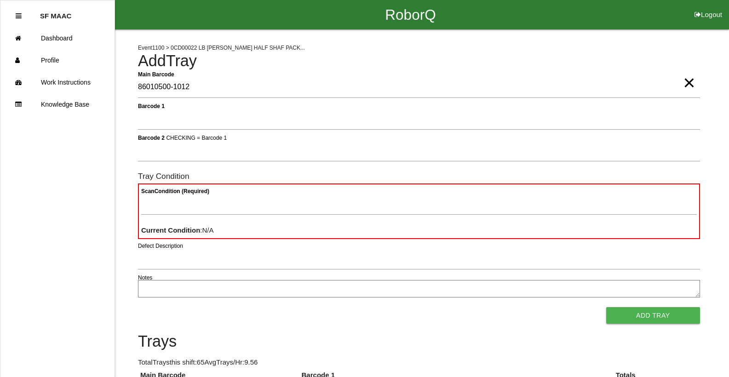
click at [685, 76] on span "×" at bounding box center [689, 73] width 12 height 18
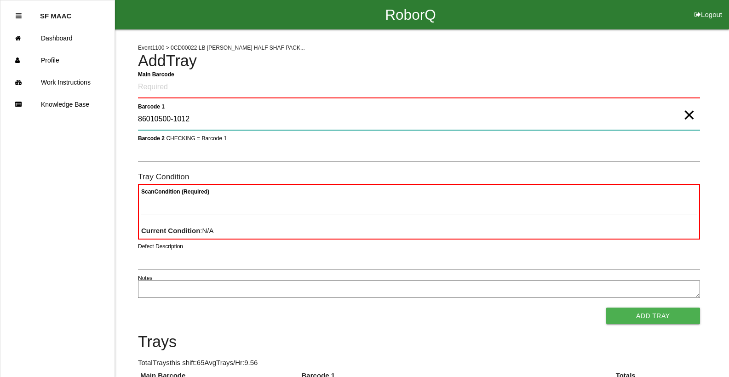
type 1 "86010500-1012"
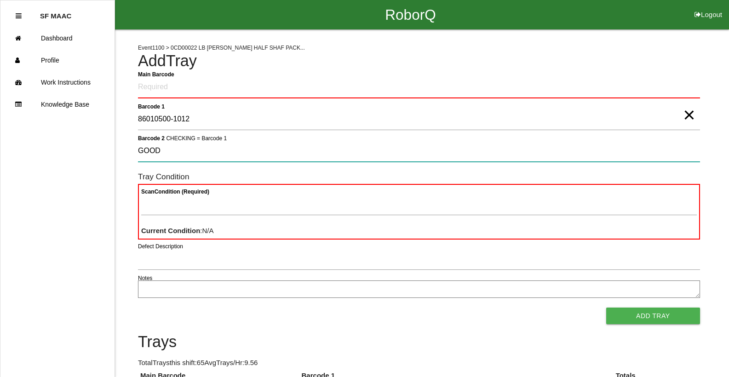
type 2 "GOOD"
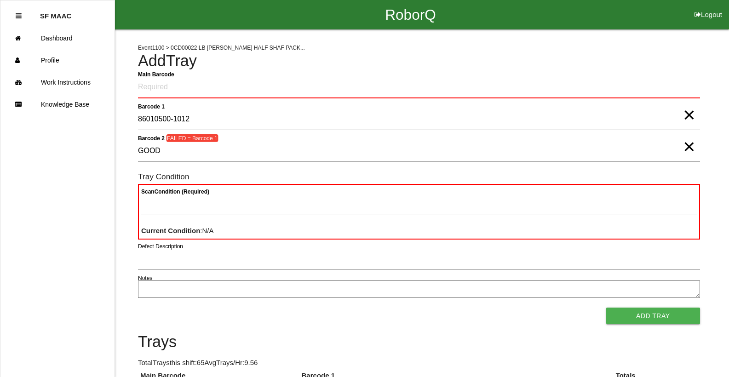
drag, startPoint x: 691, startPoint y: 115, endPoint x: 691, endPoint y: 134, distance: 18.9
click at [692, 115] on span "×" at bounding box center [689, 106] width 12 height 18
click at [690, 147] on span "×" at bounding box center [689, 137] width 12 height 18
click at [554, 93] on Barcode "Main Barcode" at bounding box center [419, 88] width 562 height 22
type Barcode "86010500-1012"
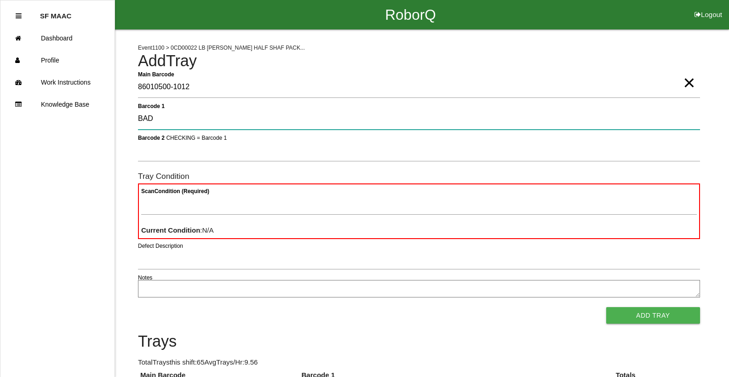
type 1 "BAD"
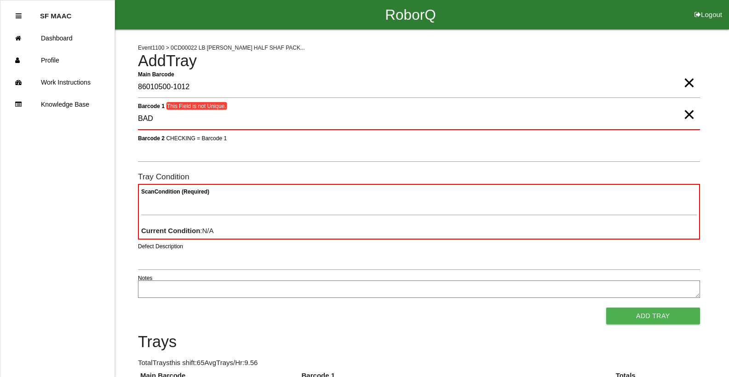
click at [694, 114] on span "×" at bounding box center [689, 105] width 12 height 18
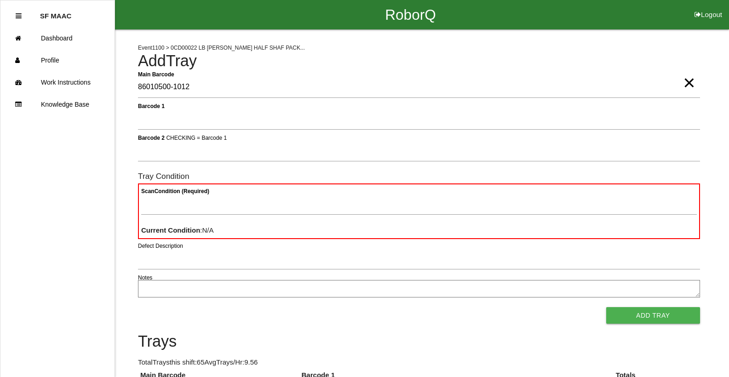
click at [690, 83] on span "×" at bounding box center [689, 73] width 12 height 18
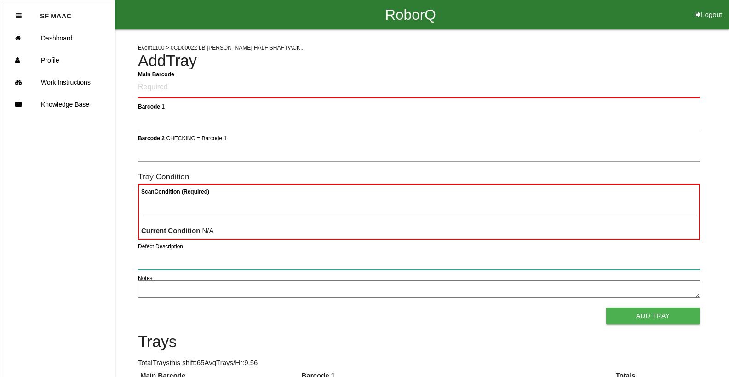
click at [699, 257] on input "Defect Description" at bounding box center [419, 259] width 562 height 21
type input "86010500-1012"
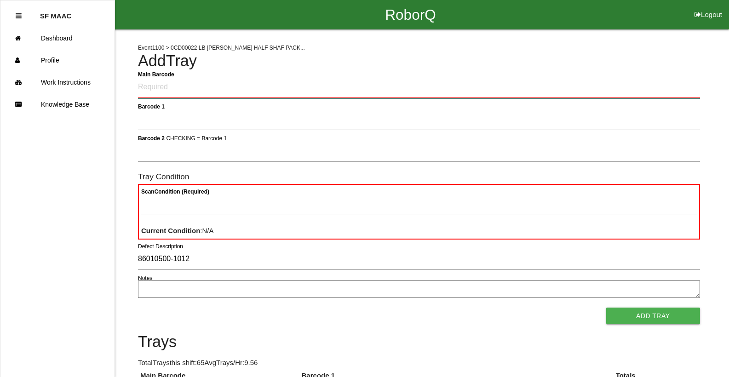
click at [477, 86] on Barcode "Main Barcode" at bounding box center [419, 88] width 562 height 22
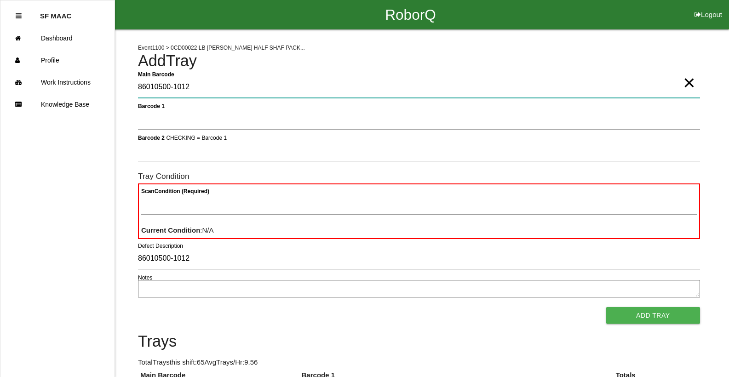
type Barcode "86010500-1012"
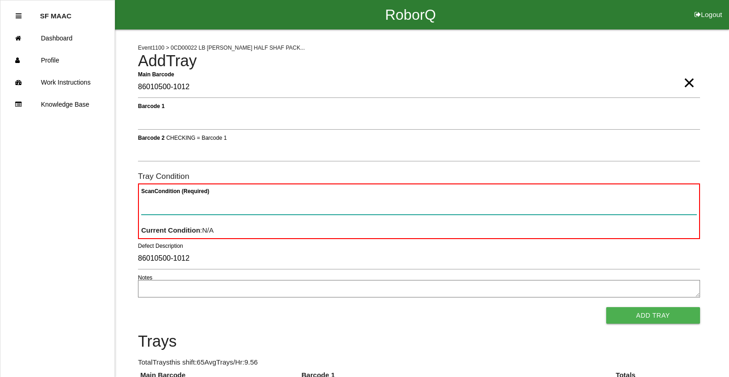
click at [463, 210] on Condition "Scan Condition (Required)" at bounding box center [418, 204] width 555 height 21
type Condition "ba"
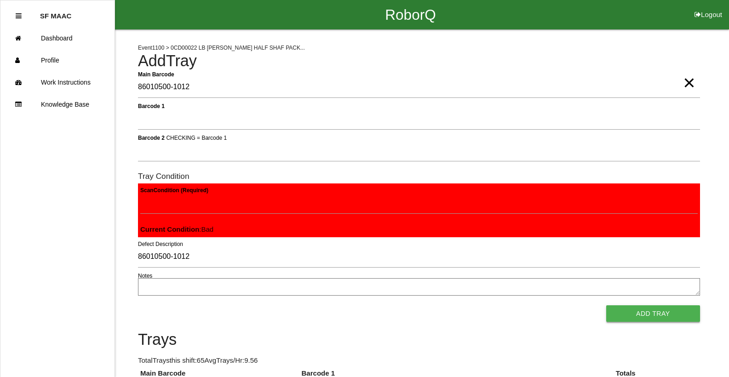
click at [616, 309] on button "Add Tray" at bounding box center [653, 313] width 94 height 17
